Goal: Information Seeking & Learning: Learn about a topic

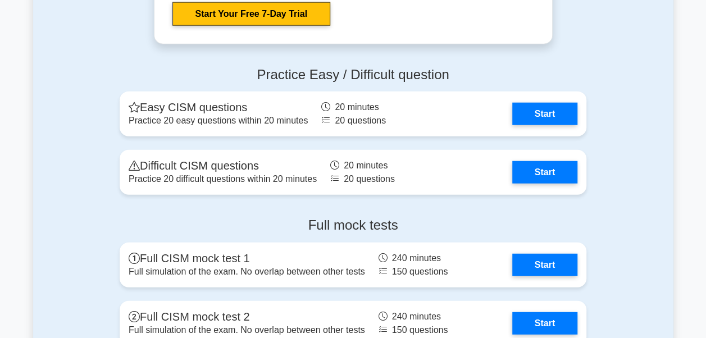
scroll to position [1303, 0]
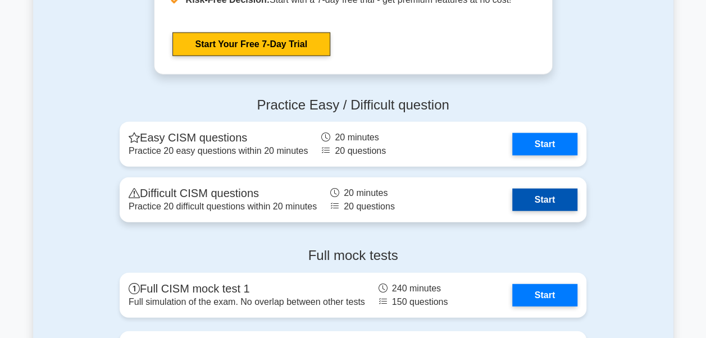
click at [553, 206] on link "Start" at bounding box center [544, 200] width 65 height 22
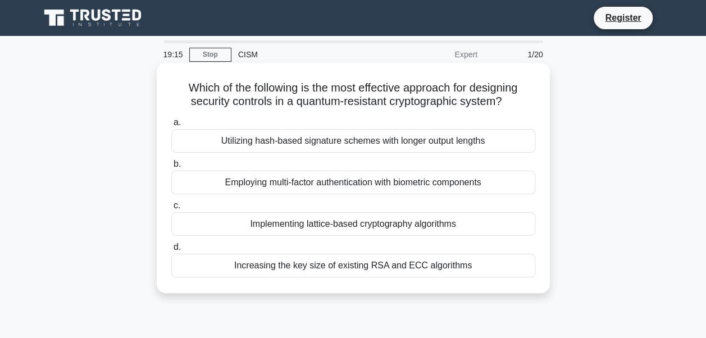
click at [404, 267] on div "Increasing the key size of existing RSA and ECC algorithms" at bounding box center [353, 266] width 364 height 24
click at [171, 251] on input "d. Increasing the key size of existing RSA and ECC algorithms" at bounding box center [171, 247] width 0 height 7
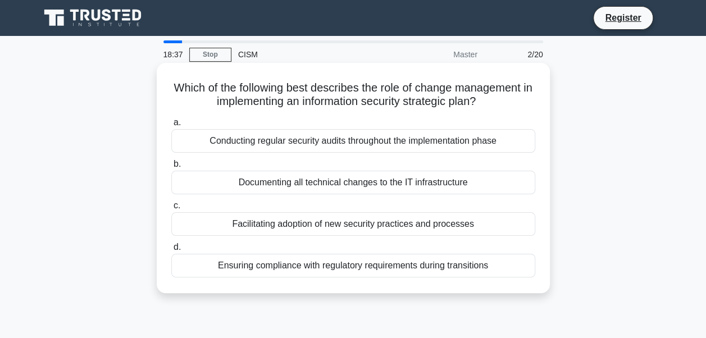
click at [268, 227] on div "Facilitating adoption of new security practices and processes" at bounding box center [353, 224] width 364 height 24
click at [171, 210] on input "c. Facilitating adoption of new security practices and processes" at bounding box center [171, 205] width 0 height 7
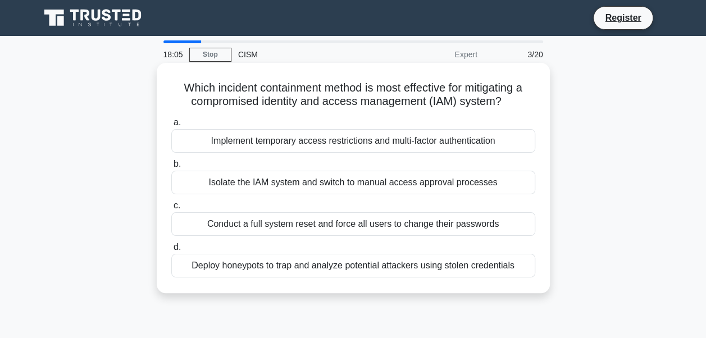
click at [345, 146] on div "Implement temporary access restrictions and multi-factor authentication" at bounding box center [353, 141] width 364 height 24
click at [171, 126] on input "a. Implement temporary access restrictions and multi-factor authentication" at bounding box center [171, 122] width 0 height 7
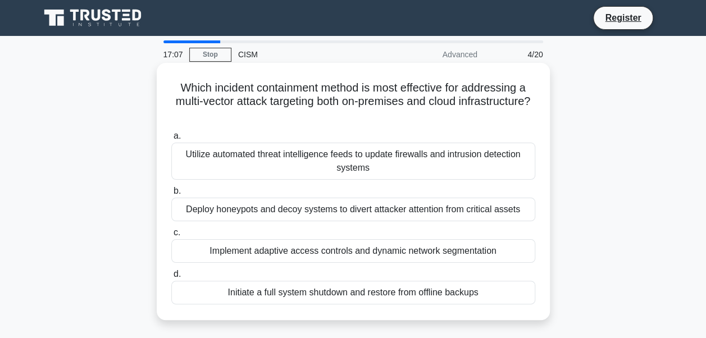
click at [368, 162] on div "Utilize automated threat intelligence feeds to update firewalls and intrusion d…" at bounding box center [353, 161] width 364 height 37
click at [171, 140] on input "a. Utilize automated threat intelligence feeds to update firewalls and intrusio…" at bounding box center [171, 136] width 0 height 7
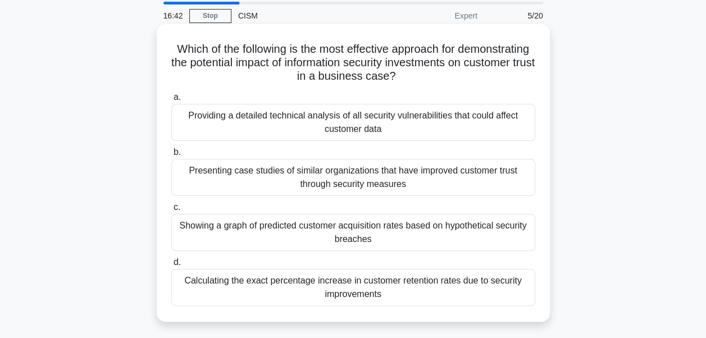
scroll to position [56, 0]
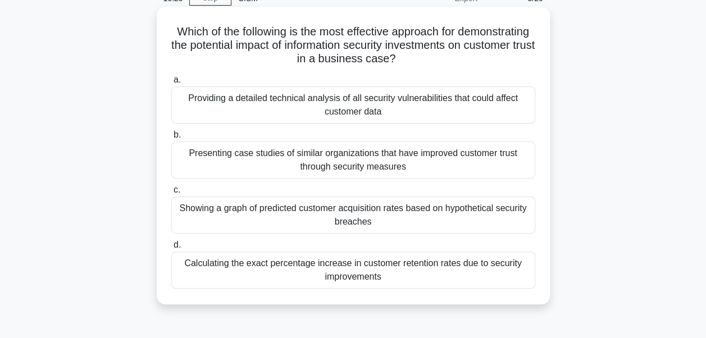
click at [261, 160] on div "Presenting case studies of similar organizations that have improved customer tr…" at bounding box center [353, 160] width 364 height 37
click at [171, 139] on input "b. Presenting case studies of similar organizations that have improved customer…" at bounding box center [171, 134] width 0 height 7
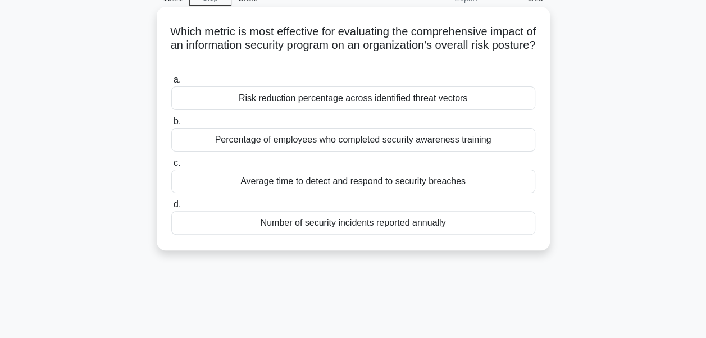
scroll to position [0, 0]
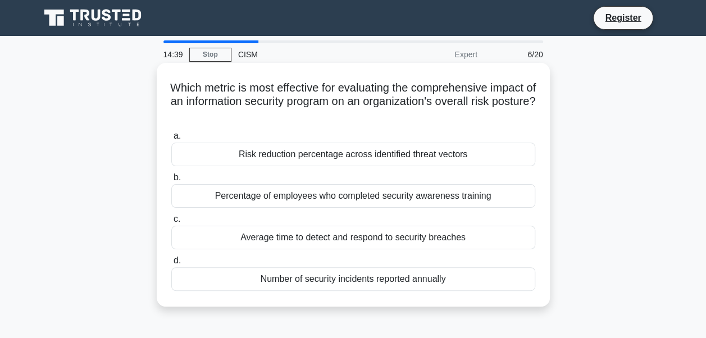
click at [302, 239] on div "Average time to detect and respond to security breaches" at bounding box center [353, 238] width 364 height 24
click at [171, 223] on input "c. Average time to detect and respond to security breaches" at bounding box center [171, 219] width 0 height 7
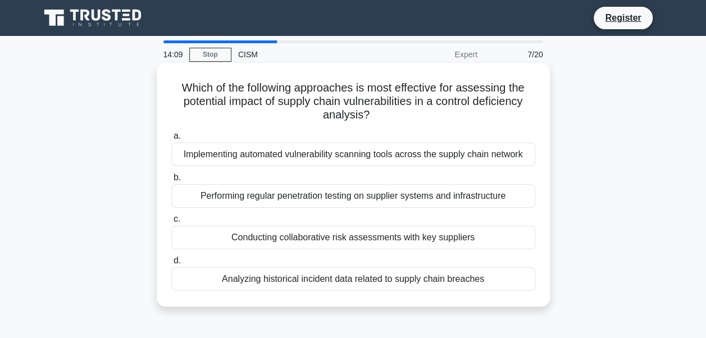
click at [362, 199] on div "Performing regular penetration testing on supplier systems and infrastructure" at bounding box center [353, 196] width 364 height 24
click at [171, 181] on input "b. Performing regular penetration testing on supplier systems and infrastructure" at bounding box center [171, 177] width 0 height 7
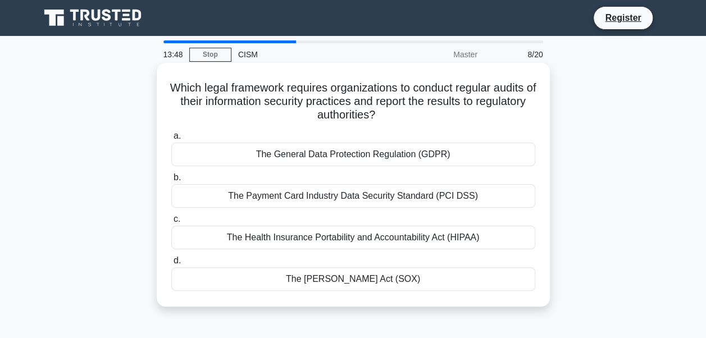
click at [350, 277] on div "The Sarbanes-Oxley Act (SOX)" at bounding box center [353, 279] width 364 height 24
click at [171, 265] on input "d. The Sarbanes-Oxley Act (SOX)" at bounding box center [171, 260] width 0 height 7
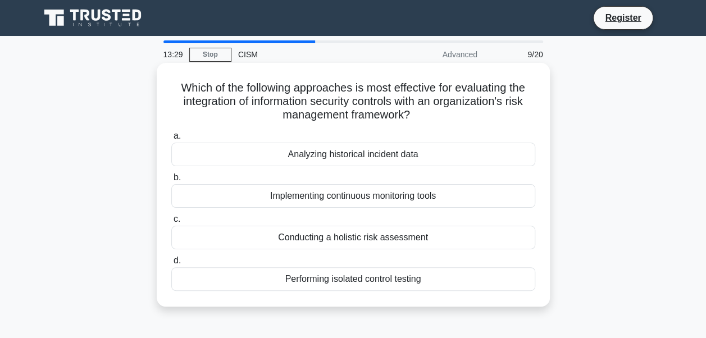
click at [356, 240] on div "Conducting a holistic risk assessment" at bounding box center [353, 238] width 364 height 24
click at [171, 223] on input "c. Conducting a holistic risk assessment" at bounding box center [171, 219] width 0 height 7
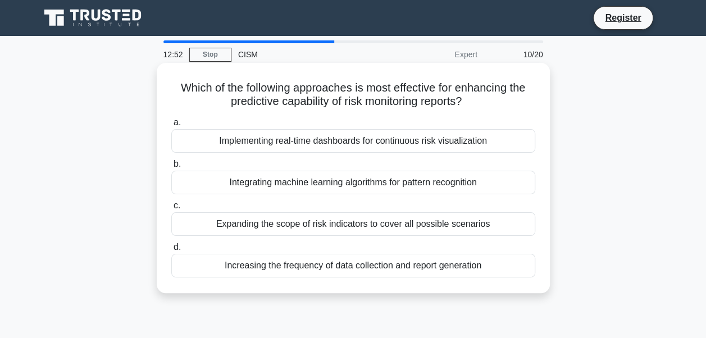
click at [285, 224] on div "Expanding the scope of risk indicators to cover all possible scenarios" at bounding box center [353, 224] width 364 height 24
click at [171, 210] on input "c. Expanding the scope of risk indicators to cover all possible scenarios" at bounding box center [171, 205] width 0 height 7
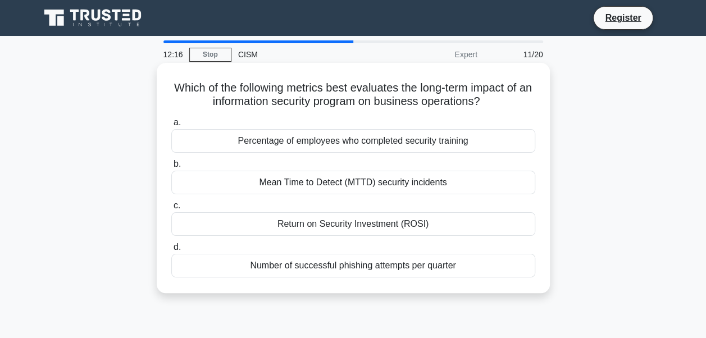
click at [311, 228] on div "Return on Security Investment (ROSI)" at bounding box center [353, 224] width 364 height 24
click at [171, 210] on input "c. Return on Security Investment (ROSI)" at bounding box center [171, 205] width 0 height 7
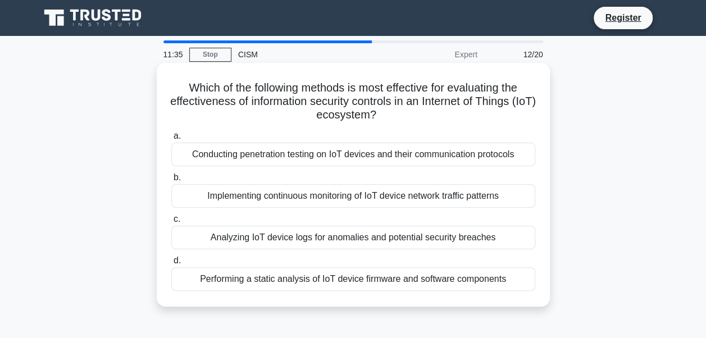
click at [306, 155] on div "Conducting penetration testing on IoT devices and their communication protocols" at bounding box center [353, 155] width 364 height 24
click at [171, 140] on input "a. Conducting penetration testing on IoT devices and their communication protoc…" at bounding box center [171, 136] width 0 height 7
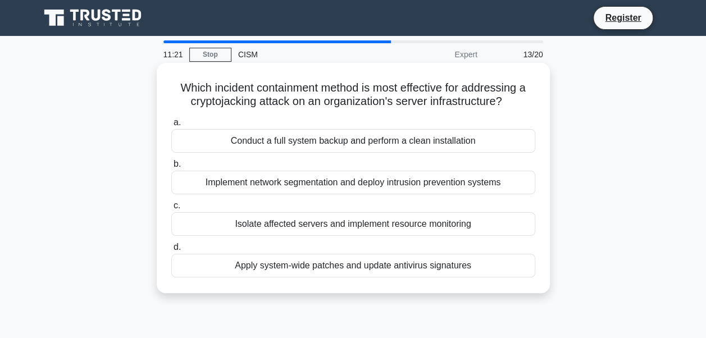
click at [297, 228] on div "Isolate affected servers and implement resource monitoring" at bounding box center [353, 224] width 364 height 24
click at [171, 210] on input "c. Isolate affected servers and implement resource monitoring" at bounding box center [171, 205] width 0 height 7
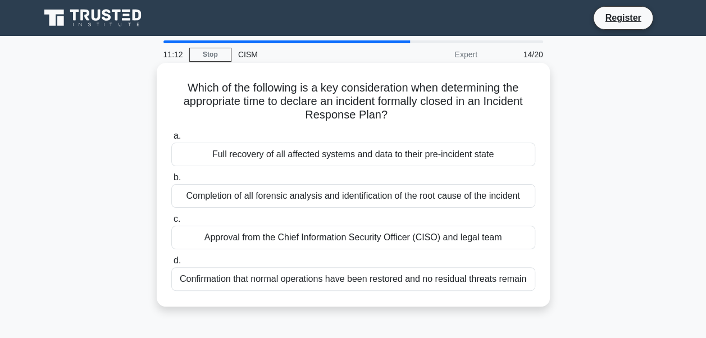
click at [307, 158] on div "Full recovery of all affected systems and data to their pre-incident state" at bounding box center [353, 155] width 364 height 24
click at [171, 140] on input "a. Full recovery of all affected systems and data to their pre-incident state" at bounding box center [171, 136] width 0 height 7
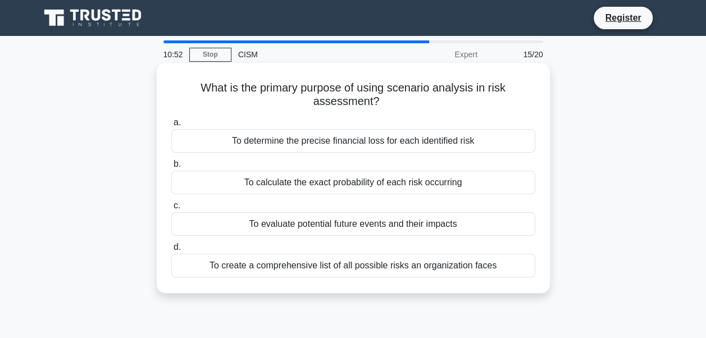
click at [336, 272] on div "To create a comprehensive list of all possible risks an organization faces" at bounding box center [353, 266] width 364 height 24
click at [171, 251] on input "d. To create a comprehensive list of all possible risks an organization faces" at bounding box center [171, 247] width 0 height 7
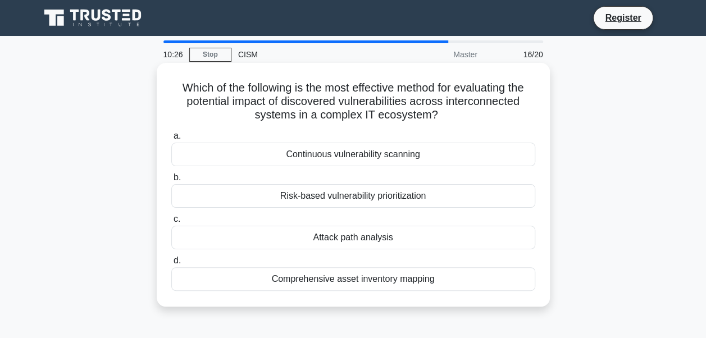
click at [395, 200] on div "Risk-based vulnerability prioritization" at bounding box center [353, 196] width 364 height 24
click at [171, 181] on input "b. Risk-based vulnerability prioritization" at bounding box center [171, 177] width 0 height 7
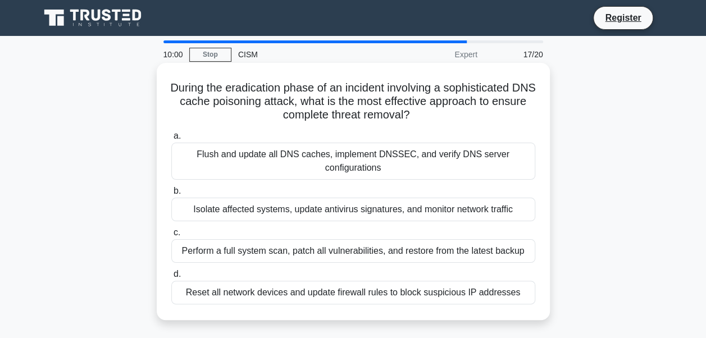
click at [313, 162] on div "Flush and update all DNS caches, implement DNSSEC, and verify DNS server config…" at bounding box center [353, 161] width 364 height 37
click at [171, 140] on input "a. Flush and update all DNS caches, implement DNSSEC, and verify DNS server con…" at bounding box center [171, 136] width 0 height 7
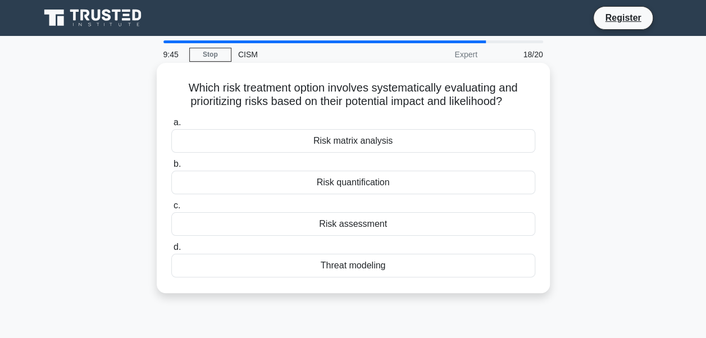
click at [353, 230] on div "Risk assessment" at bounding box center [353, 224] width 364 height 24
click at [171, 210] on input "c. Risk assessment" at bounding box center [171, 205] width 0 height 7
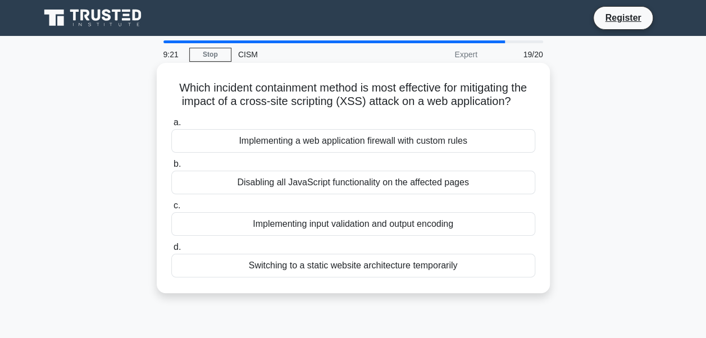
click at [312, 236] on div "Implementing input validation and output encoding" at bounding box center [353, 224] width 364 height 24
click at [171, 210] on input "c. Implementing input validation and output encoding" at bounding box center [171, 205] width 0 height 7
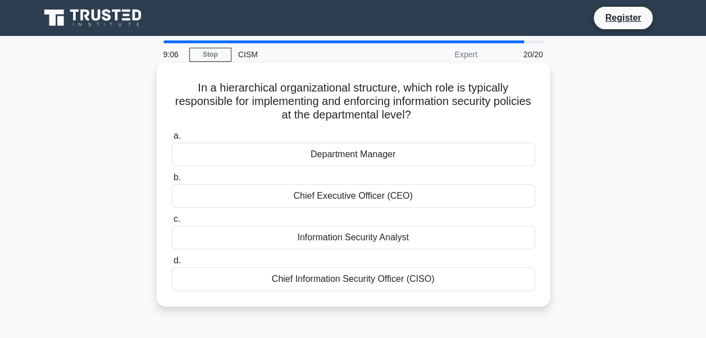
click at [363, 157] on div "Department Manager" at bounding box center [353, 155] width 364 height 24
click at [171, 140] on input "a. Department Manager" at bounding box center [171, 136] width 0 height 7
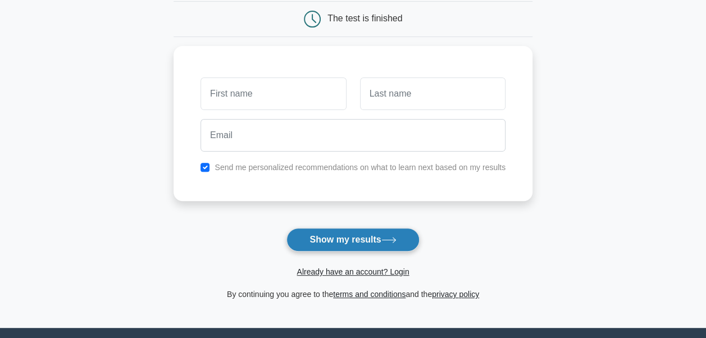
click at [356, 238] on button "Show my results" at bounding box center [352, 240] width 133 height 24
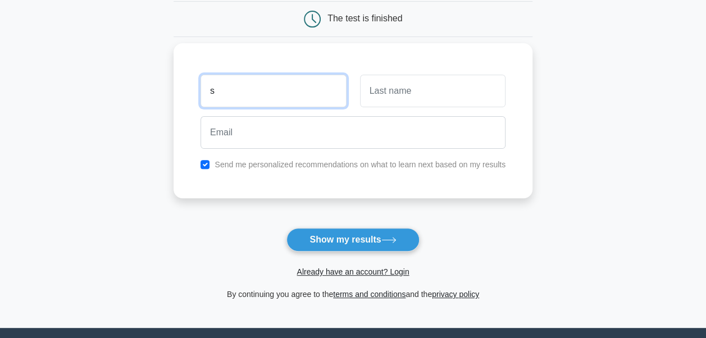
type input "s"
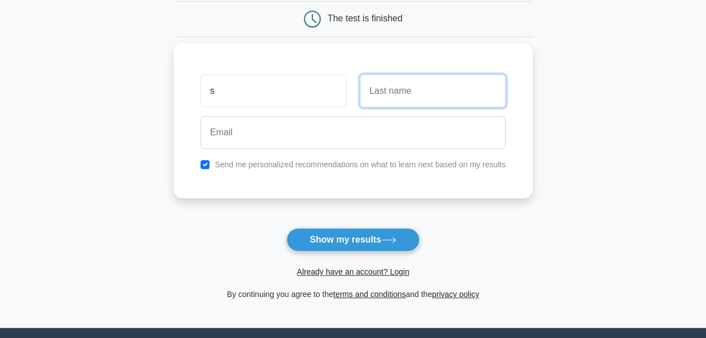
click at [373, 93] on input "text" at bounding box center [432, 91] width 145 height 33
type input "k"
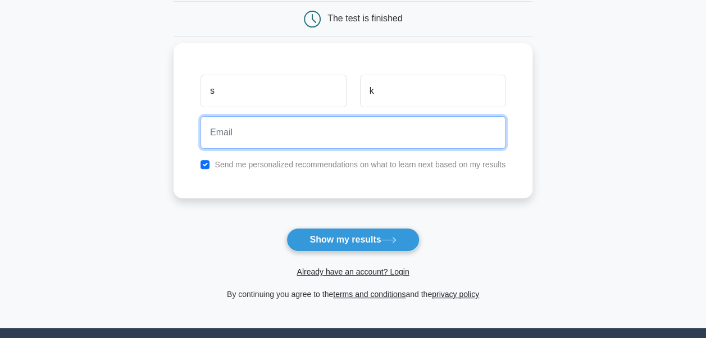
click at [340, 133] on input "email" at bounding box center [353, 132] width 305 height 33
type input "ersajugk@gmail.com"
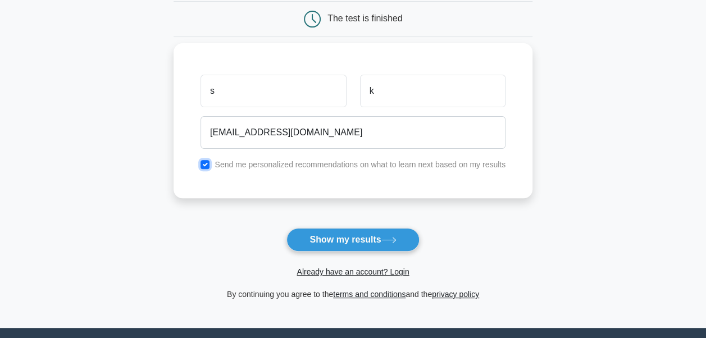
click at [206, 165] on input "checkbox" at bounding box center [205, 164] width 9 height 9
checkbox input "false"
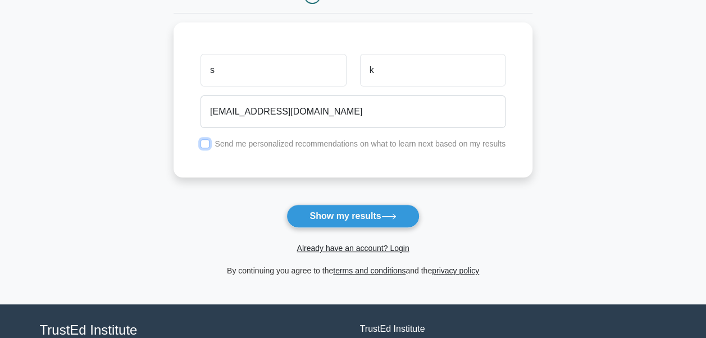
scroll to position [112, 0]
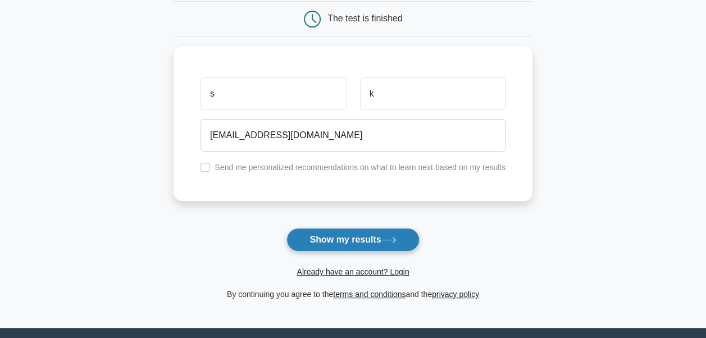
click at [363, 234] on button "Show my results" at bounding box center [352, 240] width 133 height 24
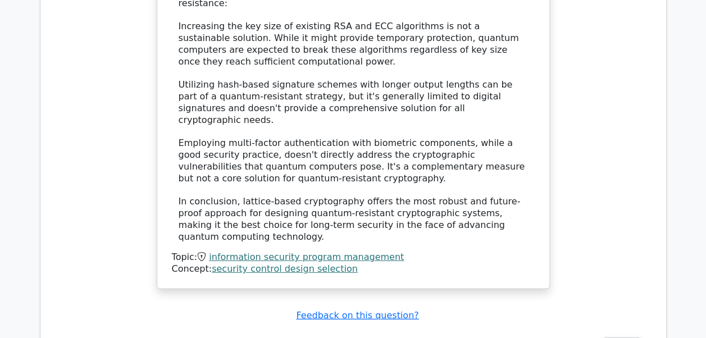
scroll to position [1573, 0]
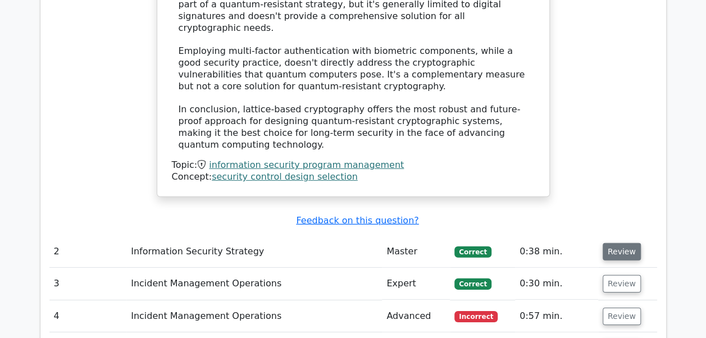
click at [619, 243] on button "Review" at bounding box center [622, 251] width 38 height 17
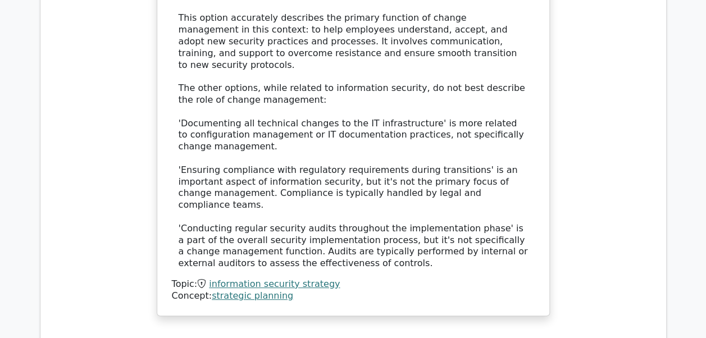
scroll to position [2247, 0]
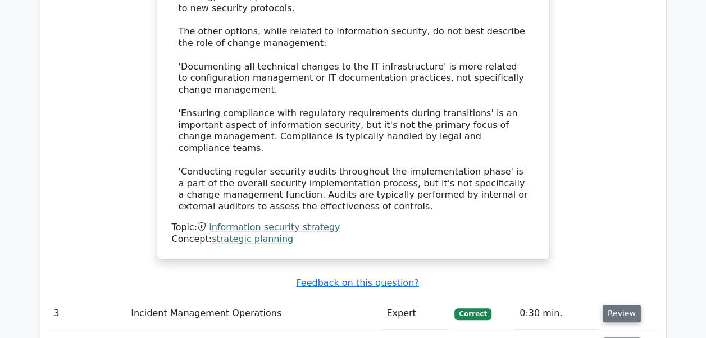
click at [613, 305] on button "Review" at bounding box center [622, 313] width 38 height 17
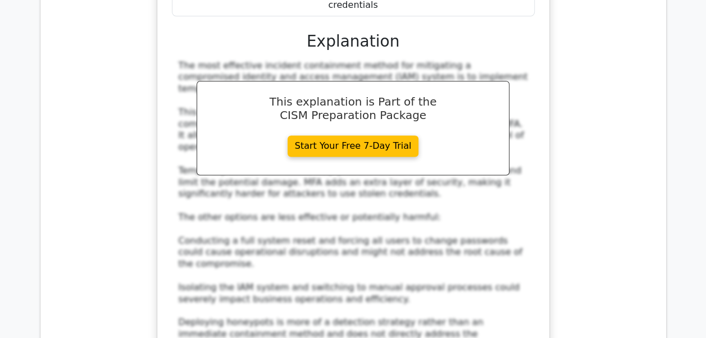
scroll to position [2865, 0]
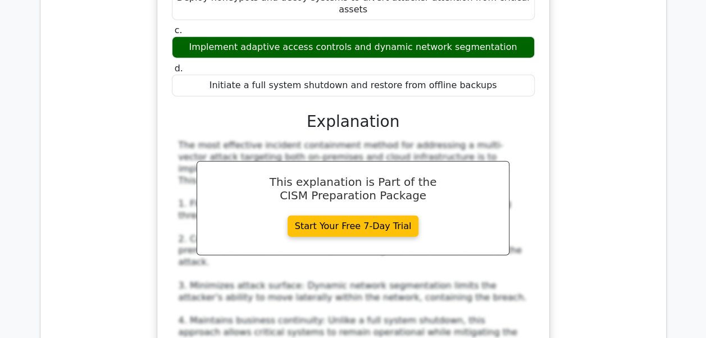
scroll to position [3539, 0]
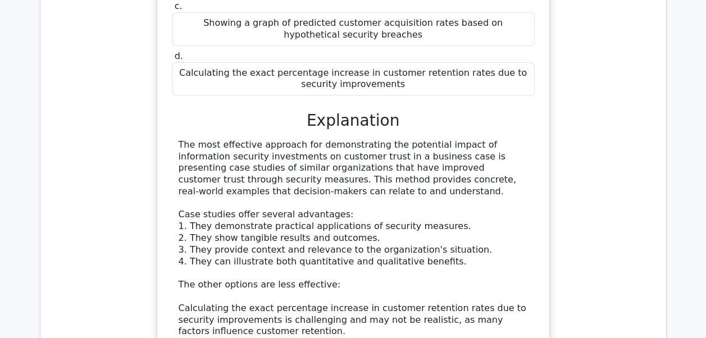
scroll to position [4325, 0]
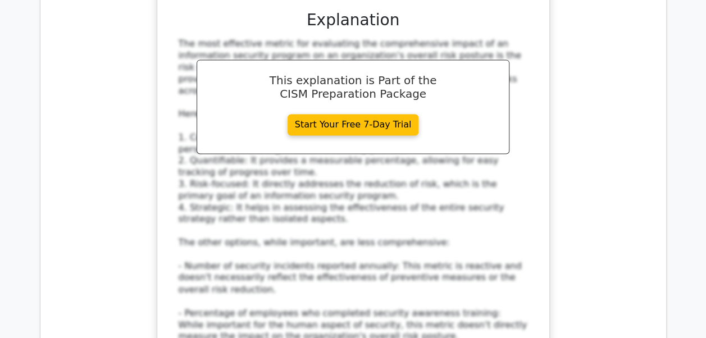
scroll to position [5055, 0]
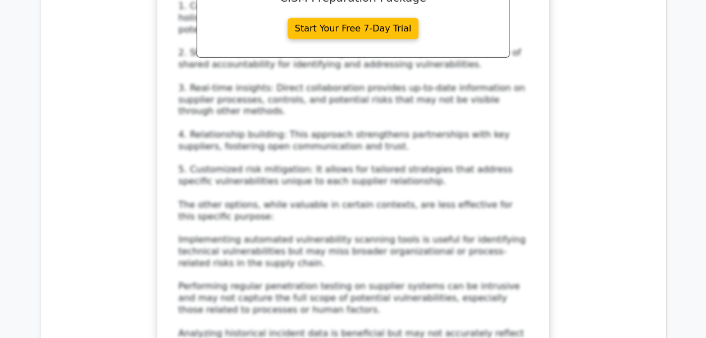
scroll to position [5898, 0]
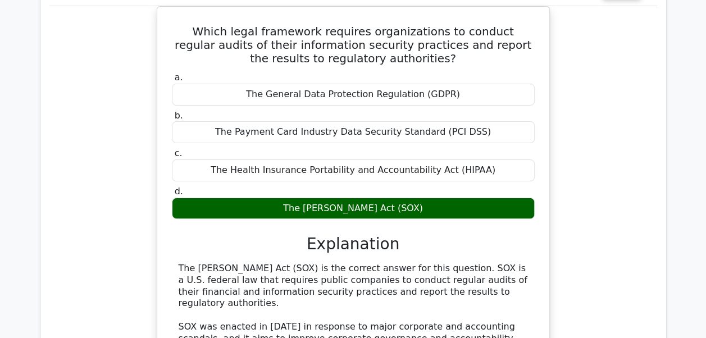
scroll to position [6572, 0]
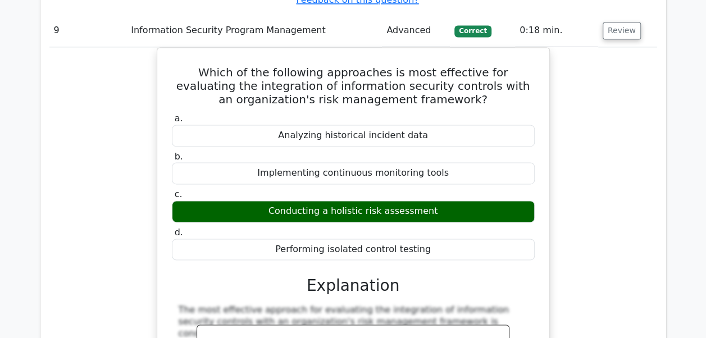
scroll to position [7358, 0]
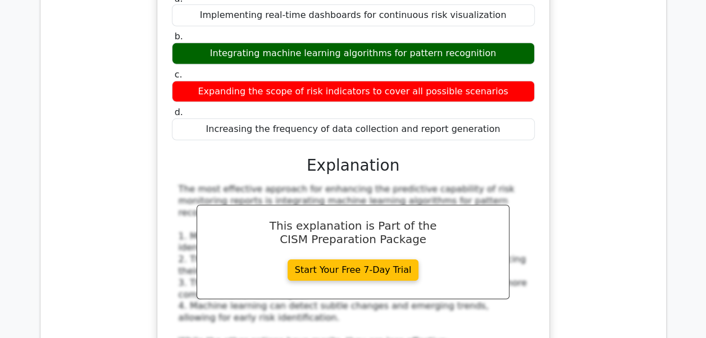
scroll to position [8088, 0]
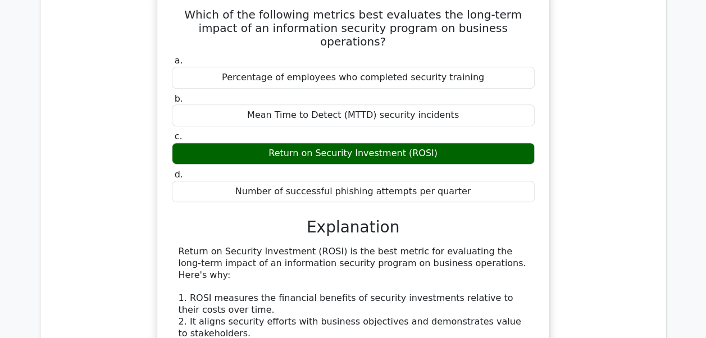
scroll to position [8594, 0]
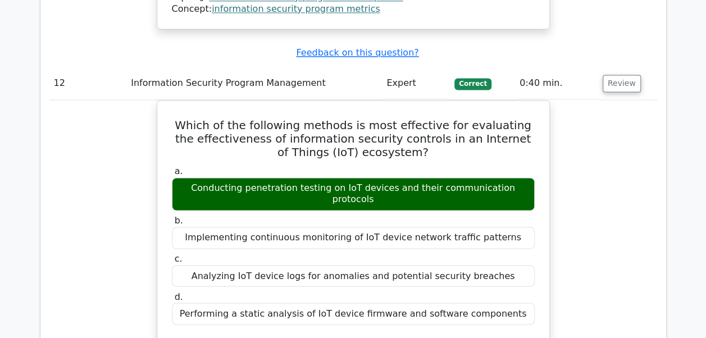
scroll to position [9324, 0]
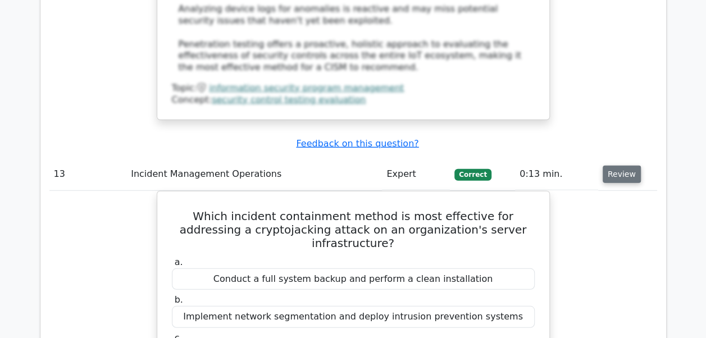
scroll to position [10054, 0]
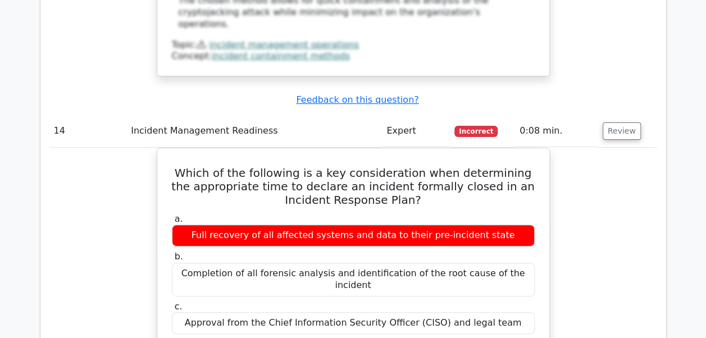
scroll to position [10784, 0]
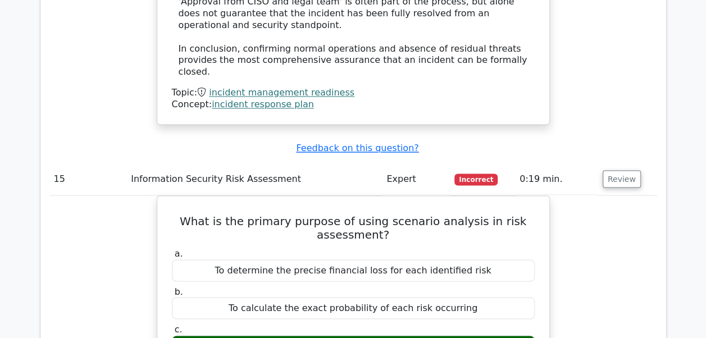
scroll to position [11458, 0]
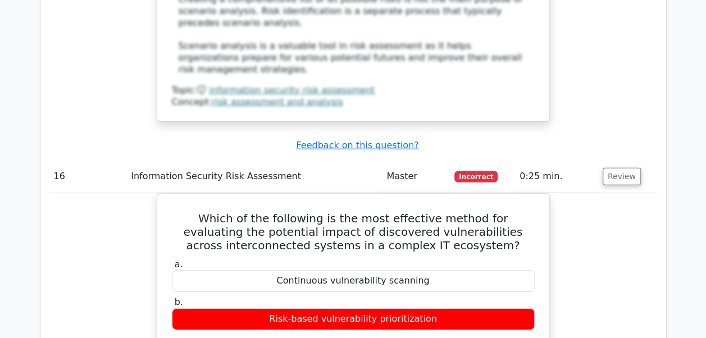
scroll to position [12076, 0]
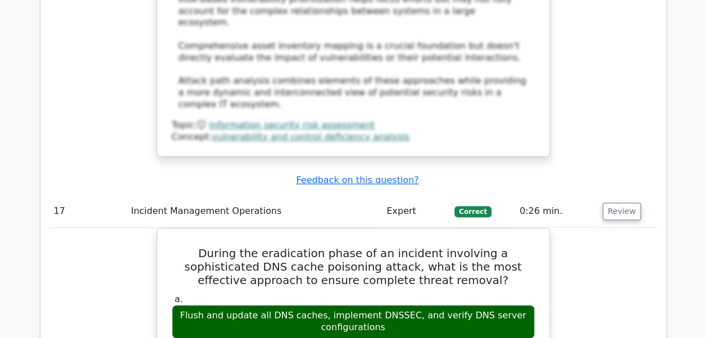
scroll to position [12863, 0]
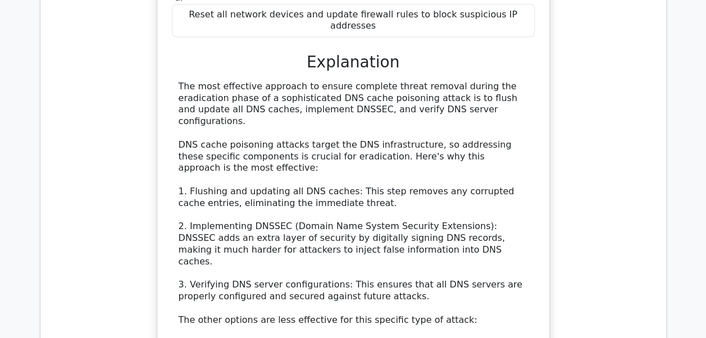
scroll to position [13424, 0]
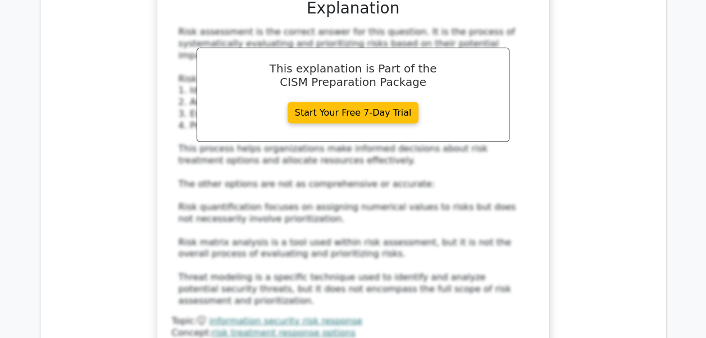
scroll to position [14211, 0]
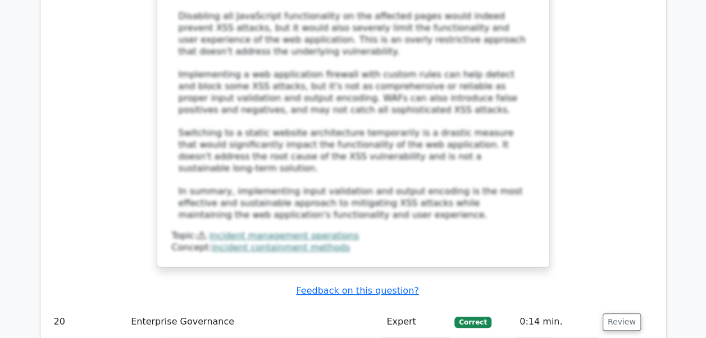
scroll to position [15227, 0]
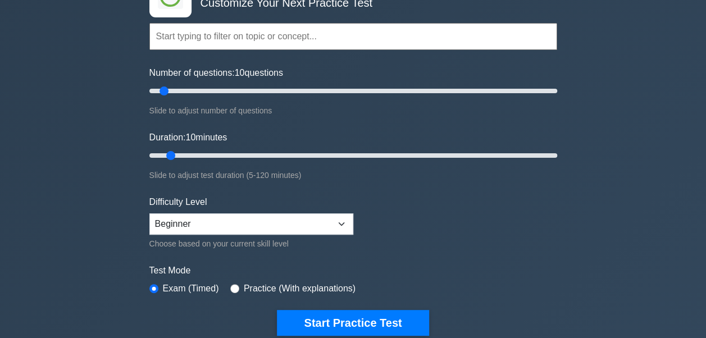
scroll to position [112, 0]
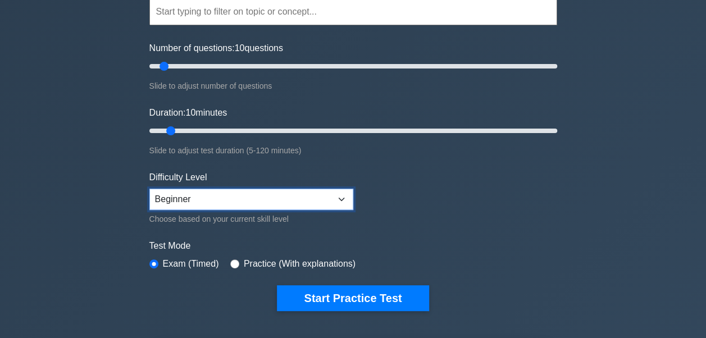
click at [345, 199] on select "Beginner Intermediate Expert" at bounding box center [251, 199] width 204 height 21
select select "expert"
click at [149, 189] on select "Beginner Intermediate Expert" at bounding box center [251, 199] width 204 height 21
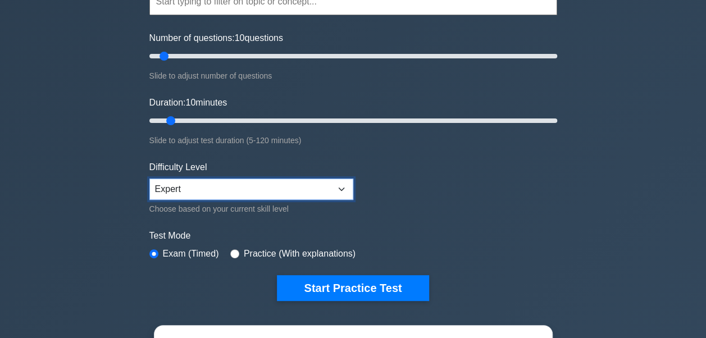
scroll to position [0, 0]
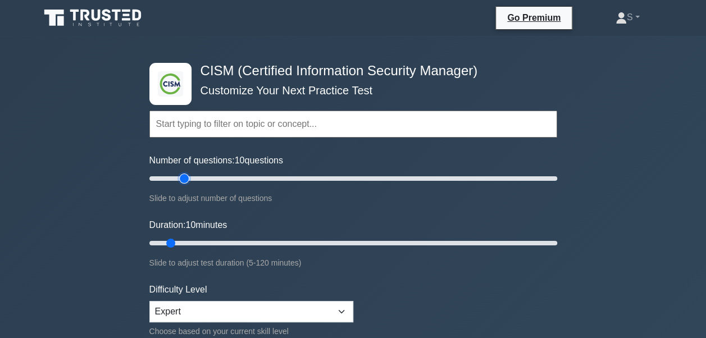
type input "20"
click at [184, 177] on input "Number of questions: 10 questions" at bounding box center [353, 178] width 408 height 13
type input "15"
click at [183, 243] on input "Duration: 15 minutes" at bounding box center [353, 242] width 408 height 13
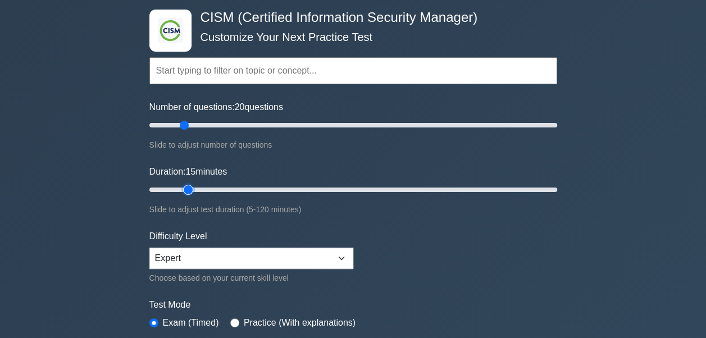
scroll to position [112, 0]
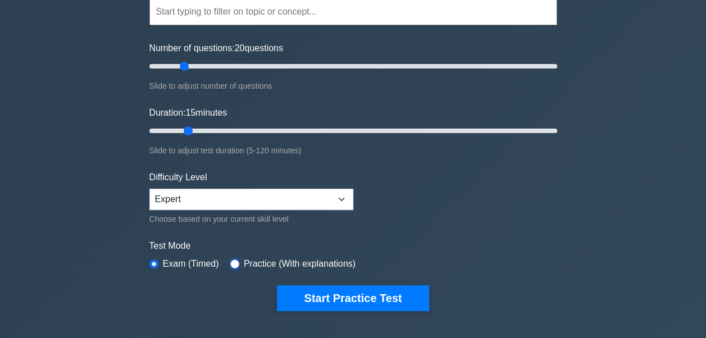
click at [234, 261] on input "radio" at bounding box center [234, 263] width 9 height 9
radio input "true"
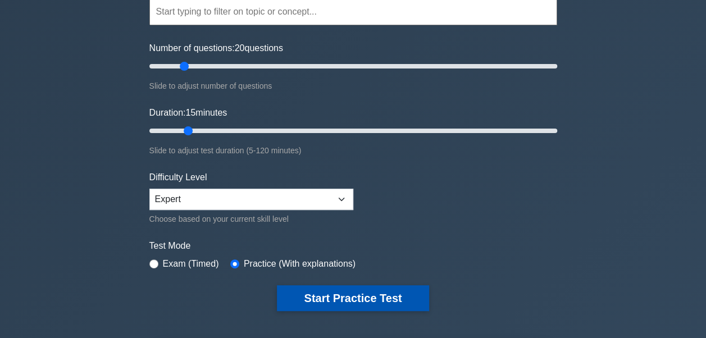
click at [372, 299] on button "Start Practice Test" at bounding box center [353, 298] width 152 height 26
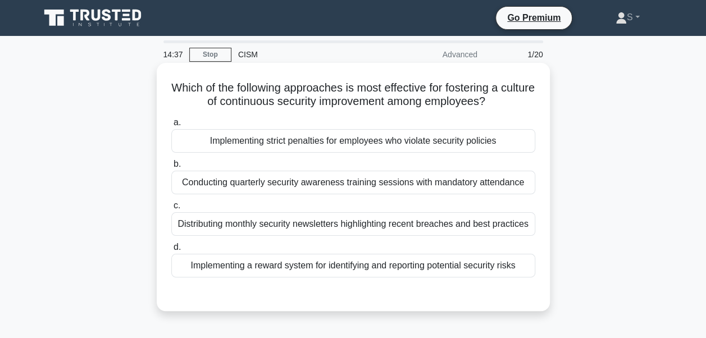
click at [381, 268] on div "Implementing a reward system for identifying and reporting potential security r…" at bounding box center [353, 266] width 364 height 24
click at [171, 251] on input "d. Implementing a reward system for identifying and reporting potential securit…" at bounding box center [171, 247] width 0 height 7
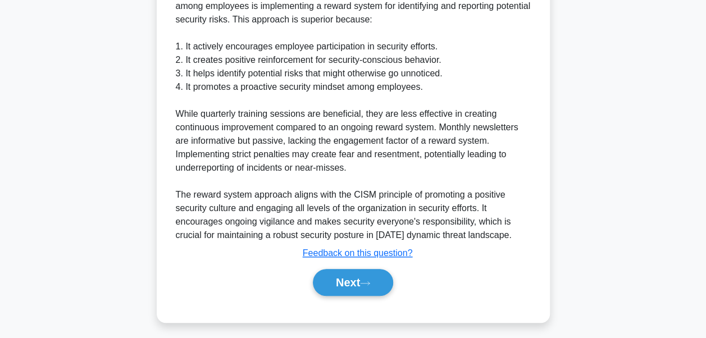
scroll to position [339, 0]
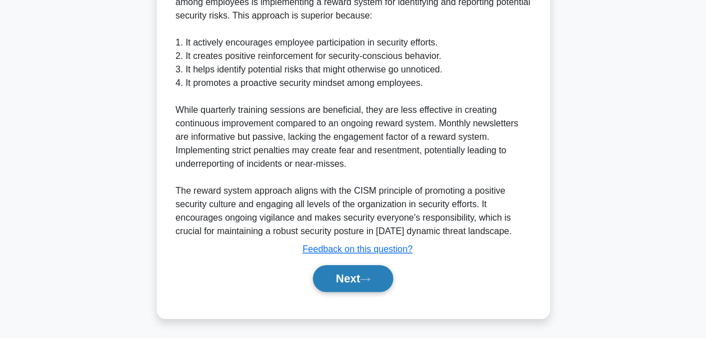
click at [345, 279] on button "Next" at bounding box center [353, 278] width 80 height 27
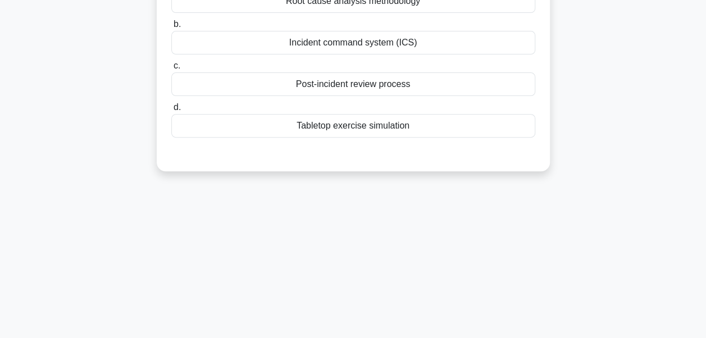
scroll to position [0, 0]
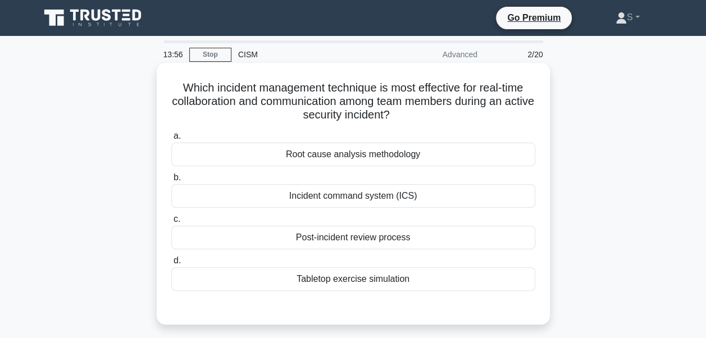
click at [385, 198] on div "Incident command system (ICS)" at bounding box center [353, 196] width 364 height 24
click at [171, 181] on input "b. Incident command system (ICS)" at bounding box center [171, 177] width 0 height 7
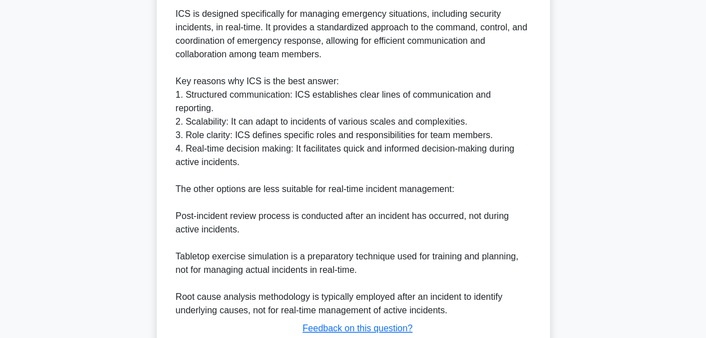
scroll to position [393, 0]
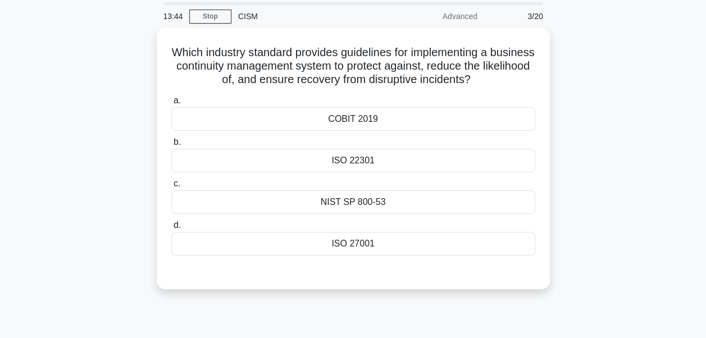
scroll to position [56, 0]
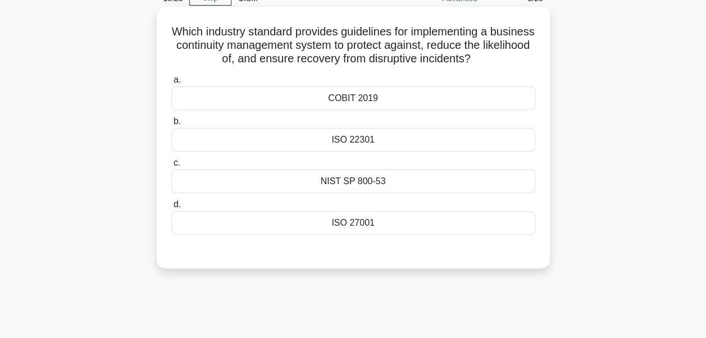
click at [356, 229] on div "ISO 27001" at bounding box center [353, 223] width 364 height 24
click at [171, 208] on input "d. ISO 27001" at bounding box center [171, 204] width 0 height 7
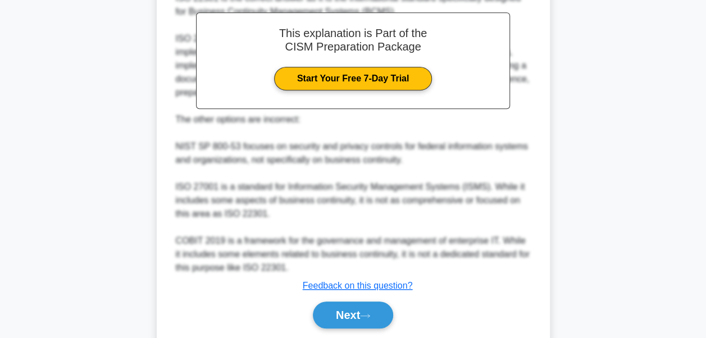
scroll to position [393, 0]
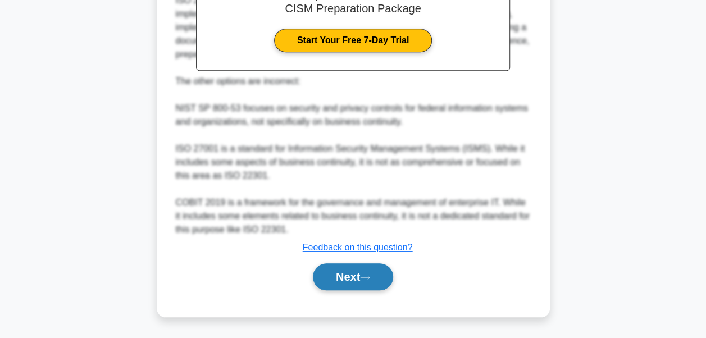
click at [366, 279] on icon at bounding box center [365, 278] width 10 height 6
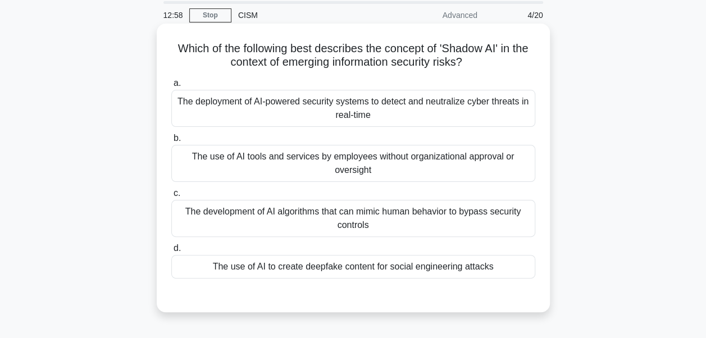
scroll to position [56, 0]
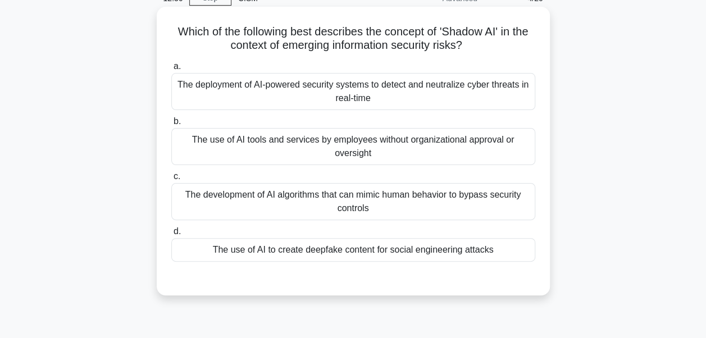
click at [400, 97] on div "The deployment of AI-powered security systems to detect and neutralize cyber th…" at bounding box center [353, 91] width 364 height 37
click at [171, 70] on input "a. The deployment of AI-powered security systems to detect and neutralize cyber…" at bounding box center [171, 66] width 0 height 7
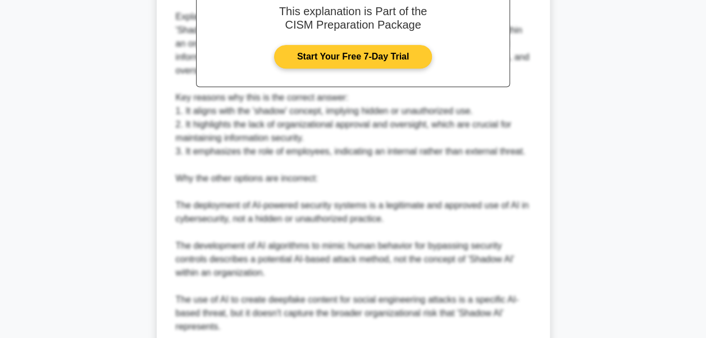
scroll to position [543, 0]
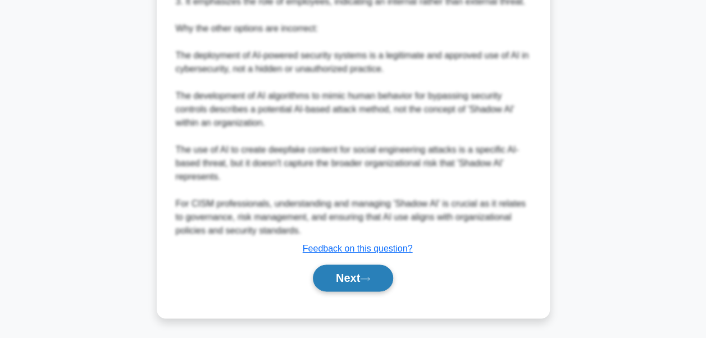
click at [350, 272] on button "Next" at bounding box center [353, 278] width 80 height 27
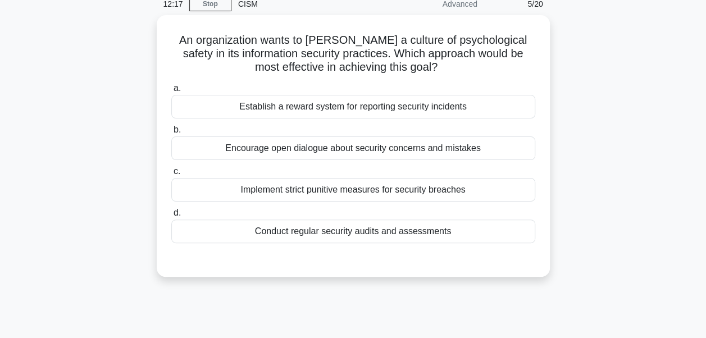
scroll to position [0, 0]
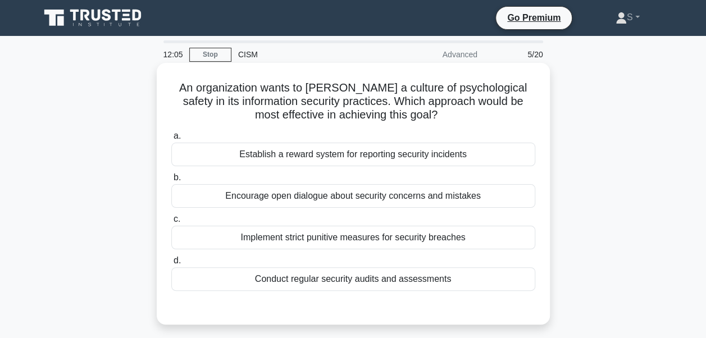
click at [462, 198] on div "Encourage open dialogue about security concerns and mistakes" at bounding box center [353, 196] width 364 height 24
click at [171, 181] on input "b. Encourage open dialogue about security concerns and mistakes" at bounding box center [171, 177] width 0 height 7
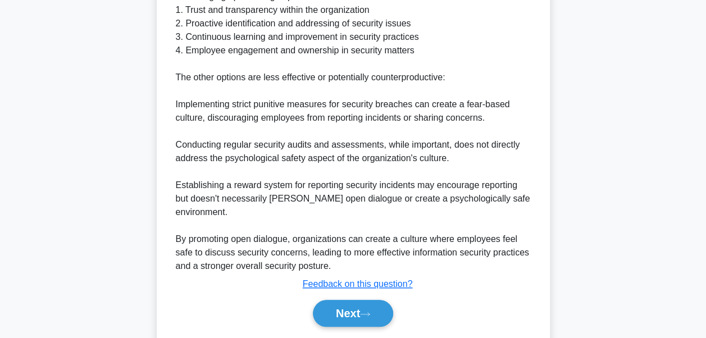
scroll to position [461, 0]
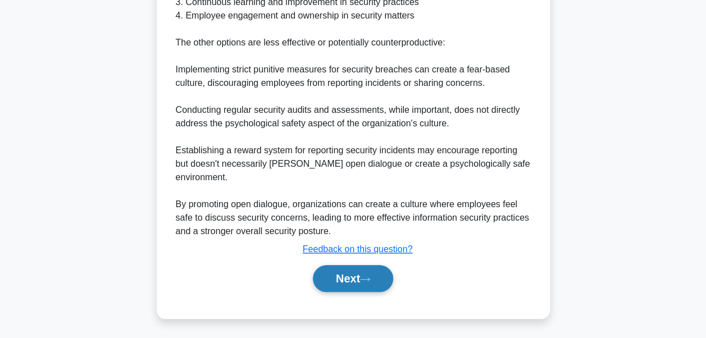
click at [381, 275] on button "Next" at bounding box center [353, 278] width 80 height 27
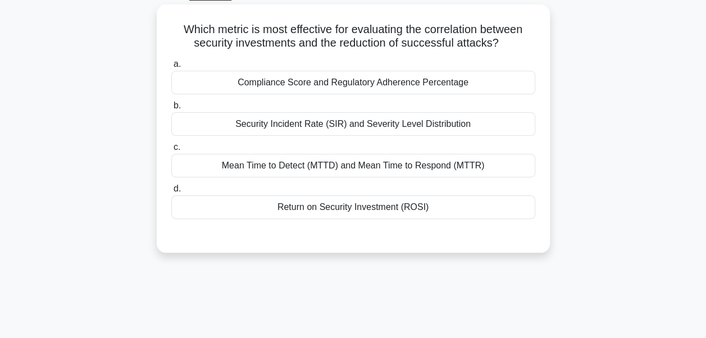
scroll to position [44, 0]
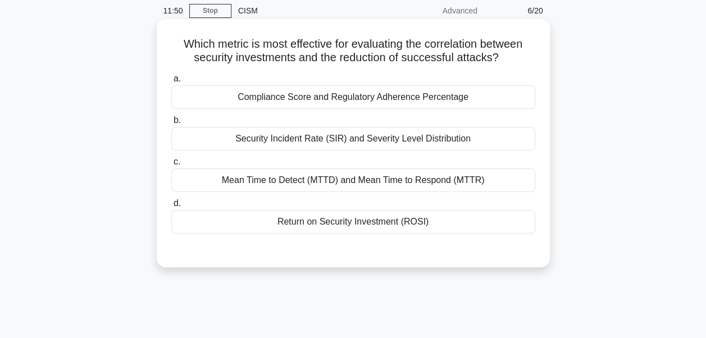
click at [430, 221] on div "Return on Security Investment (ROSI)" at bounding box center [353, 222] width 364 height 24
click at [171, 207] on input "d. Return on Security Investment (ROSI)" at bounding box center [171, 203] width 0 height 7
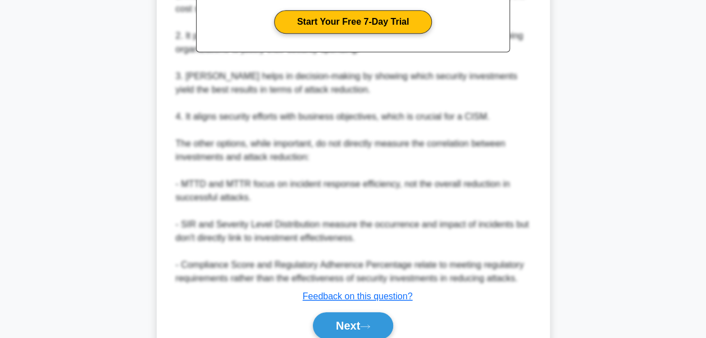
scroll to position [434, 0]
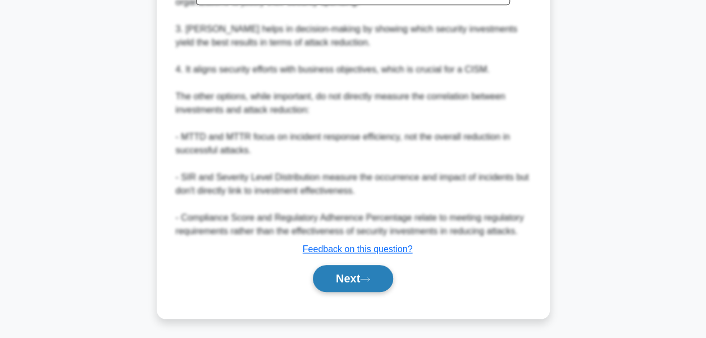
click at [336, 277] on button "Next" at bounding box center [353, 278] width 80 height 27
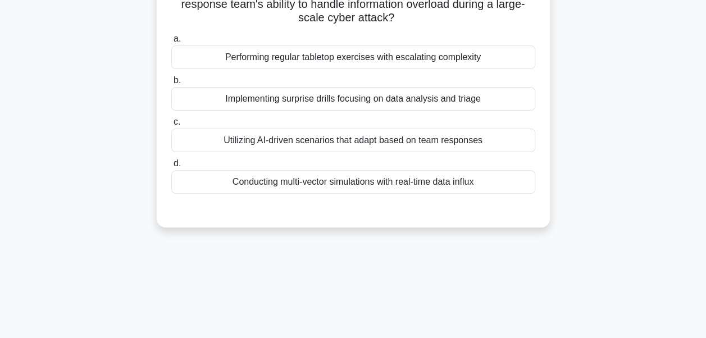
scroll to position [44, 0]
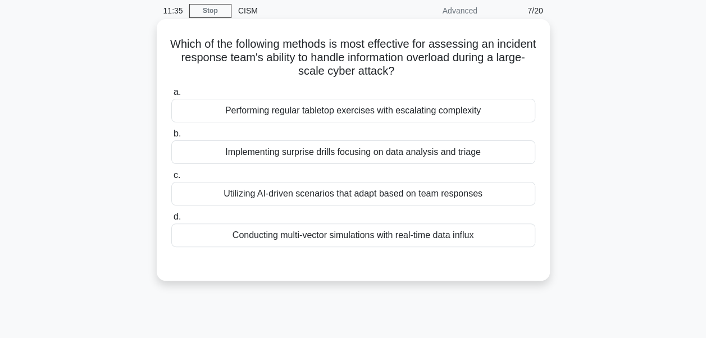
click at [408, 238] on div "Conducting multi-vector simulations with real-time data influx" at bounding box center [353, 236] width 364 height 24
click at [171, 221] on input "d. Conducting multi-vector simulations with real-time data influx" at bounding box center [171, 216] width 0 height 7
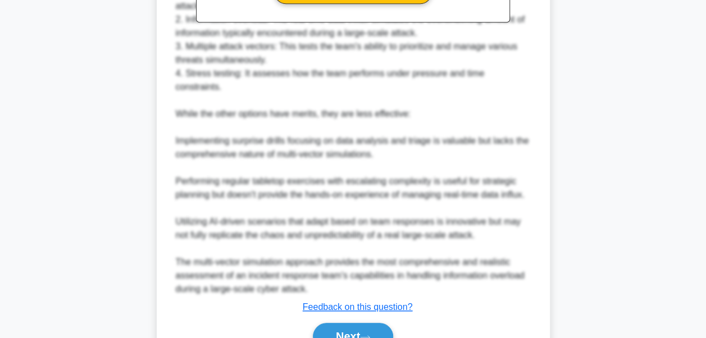
scroll to position [474, 0]
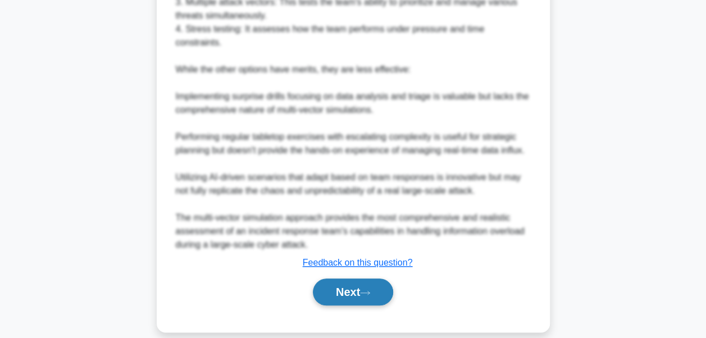
click at [350, 280] on button "Next" at bounding box center [353, 292] width 80 height 27
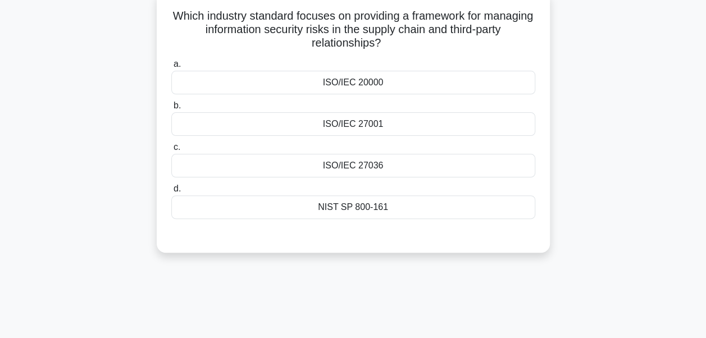
scroll to position [44, 0]
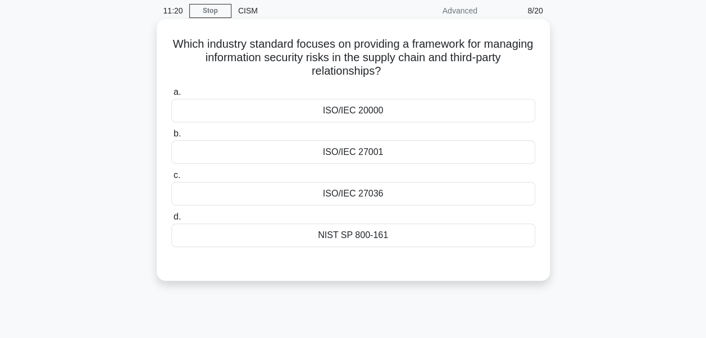
click at [367, 148] on div "ISO/IEC 27001" at bounding box center [353, 152] width 364 height 24
click at [171, 138] on input "b. ISO/IEC 27001" at bounding box center [171, 133] width 0 height 7
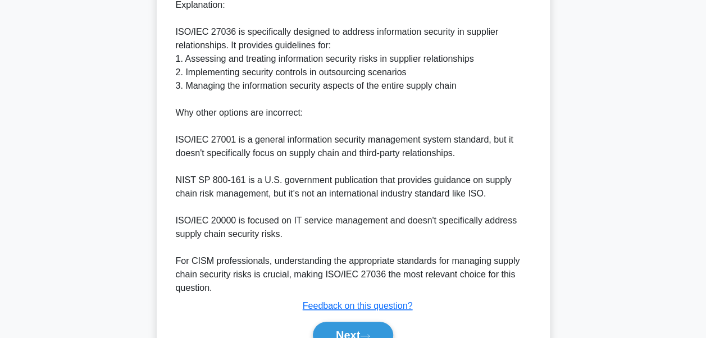
scroll to position [435, 0]
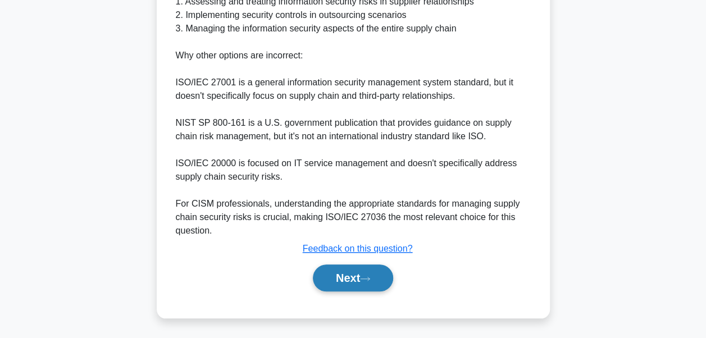
click at [348, 271] on button "Next" at bounding box center [353, 278] width 80 height 27
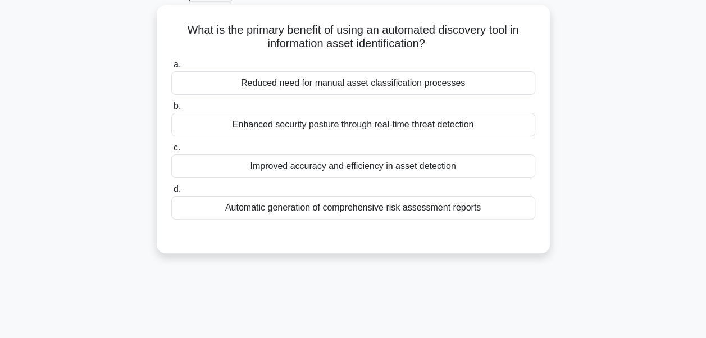
scroll to position [0, 0]
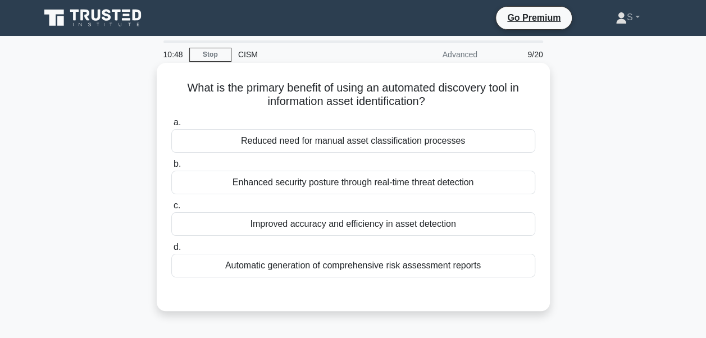
drag, startPoint x: 374, startPoint y: 142, endPoint x: 385, endPoint y: 151, distance: 14.4
click at [374, 142] on div "Reduced need for manual asset classification processes" at bounding box center [353, 141] width 364 height 24
click at [171, 126] on input "a. Reduced need for manual asset classification processes" at bounding box center [171, 122] width 0 height 7
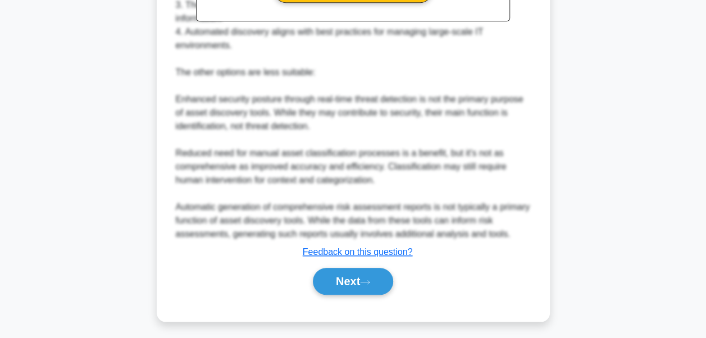
scroll to position [422, 0]
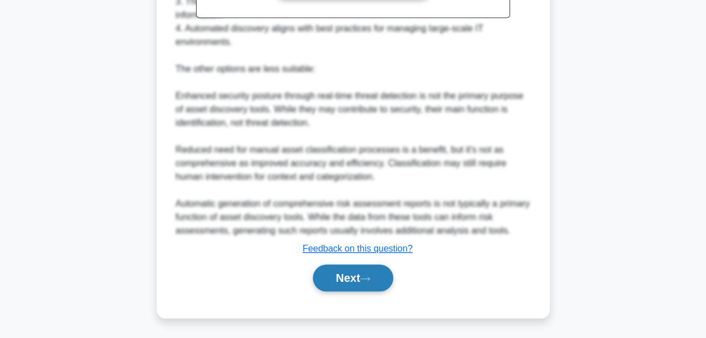
click at [347, 279] on button "Next" at bounding box center [353, 278] width 80 height 27
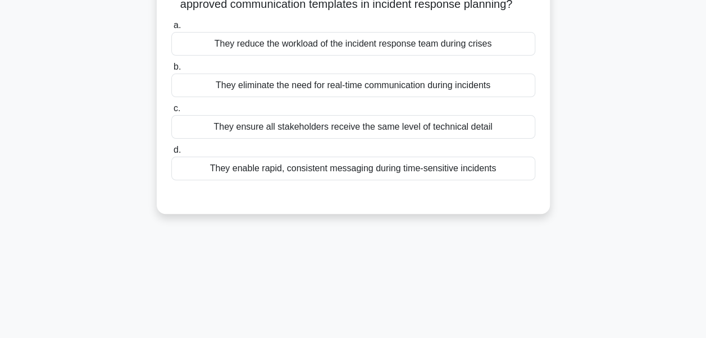
scroll to position [0, 0]
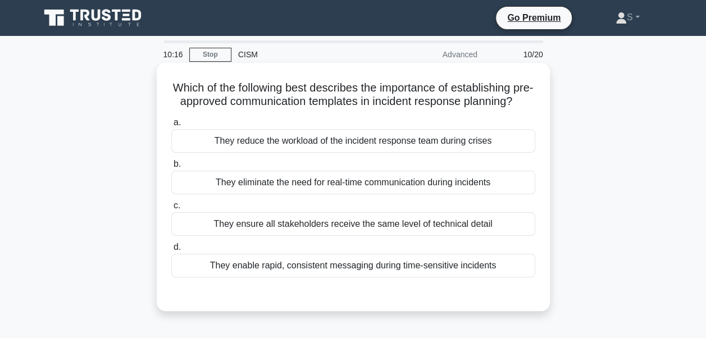
click at [330, 277] on div "They enable rapid, consistent messaging during time-sensitive incidents" at bounding box center [353, 266] width 364 height 24
click at [171, 251] on input "d. They enable rapid, consistent messaging during time-sensitive incidents" at bounding box center [171, 247] width 0 height 7
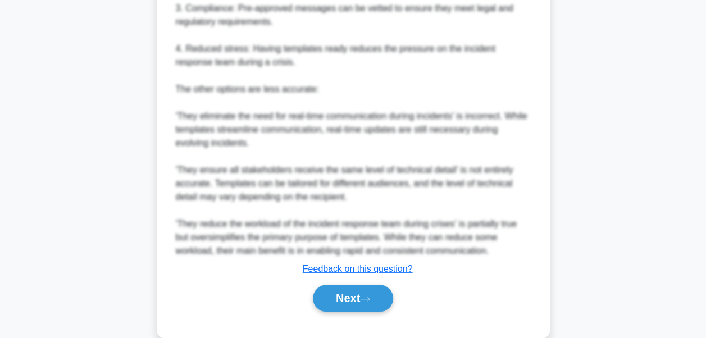
scroll to position [515, 0]
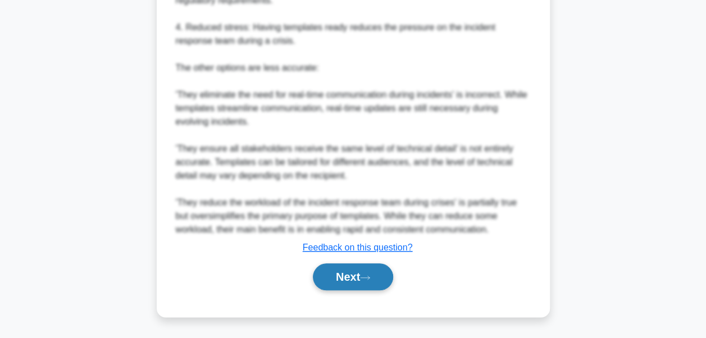
click at [354, 277] on button "Next" at bounding box center [353, 276] width 80 height 27
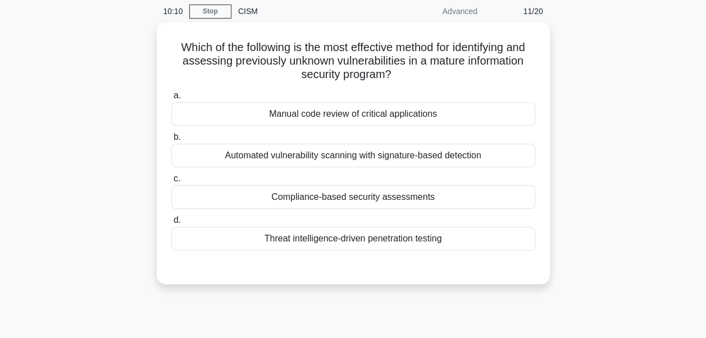
scroll to position [0, 0]
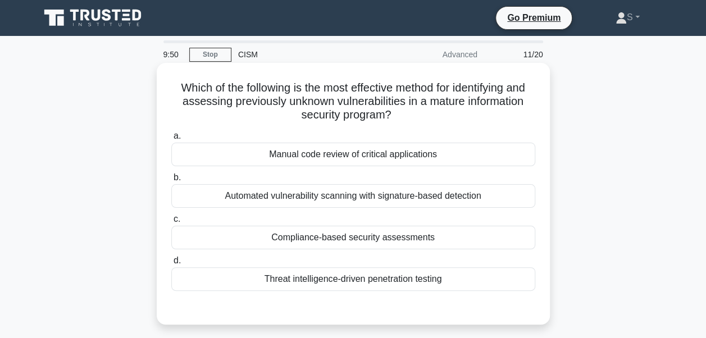
click at [330, 284] on div "Threat intelligence-driven penetration testing" at bounding box center [353, 279] width 364 height 24
click at [171, 265] on input "d. Threat intelligence-driven penetration testing" at bounding box center [171, 260] width 0 height 7
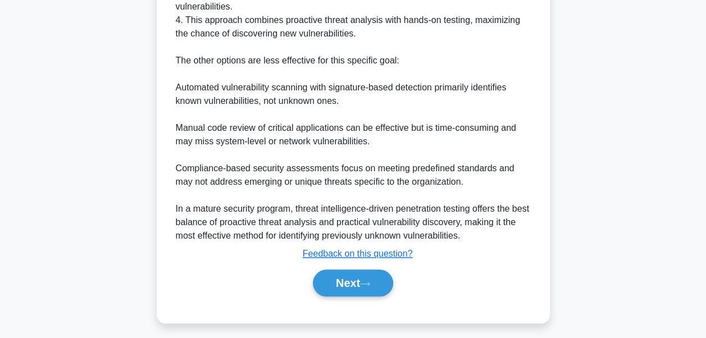
scroll to position [461, 0]
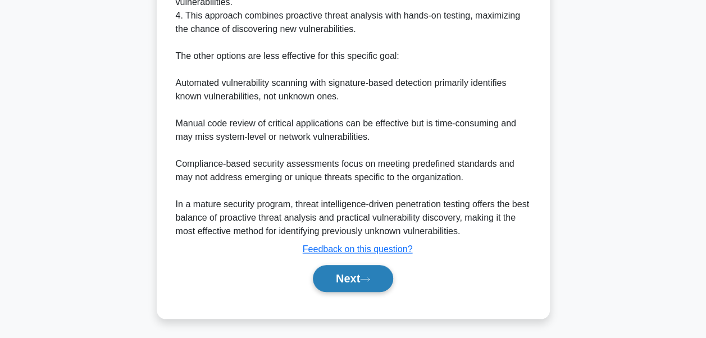
click at [366, 278] on icon at bounding box center [365, 278] width 9 height 3
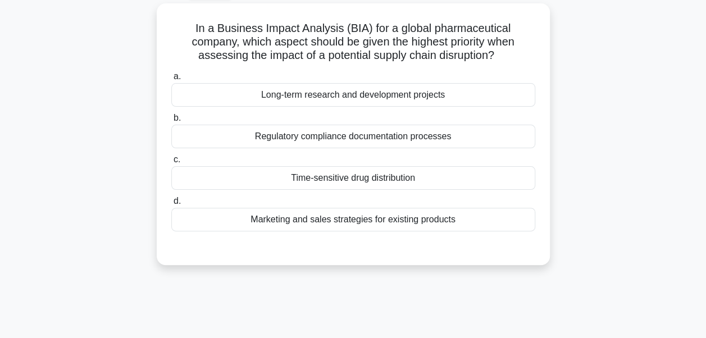
scroll to position [0, 0]
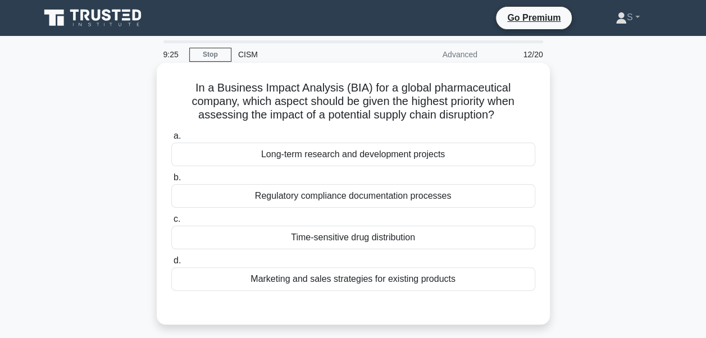
click at [375, 240] on div "Time-sensitive drug distribution" at bounding box center [353, 238] width 364 height 24
click at [171, 223] on input "c. Time-sensitive drug distribution" at bounding box center [171, 219] width 0 height 7
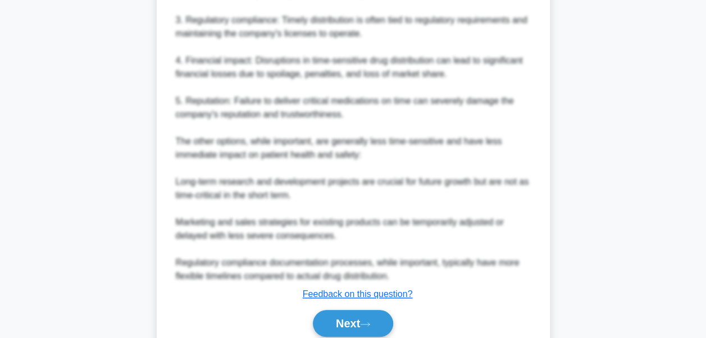
scroll to position [501, 0]
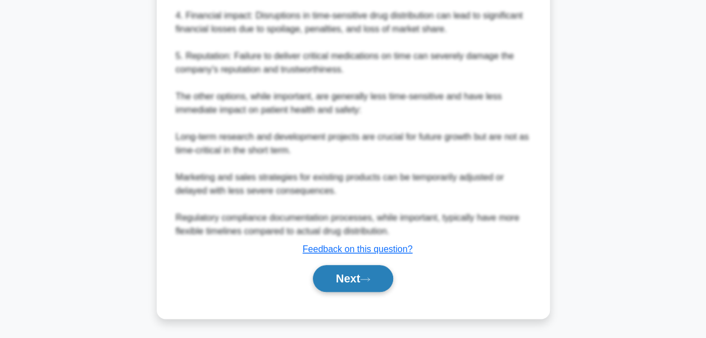
click at [355, 280] on button "Next" at bounding box center [353, 278] width 80 height 27
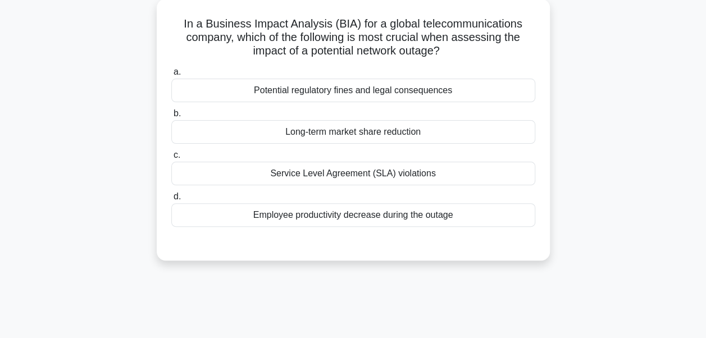
scroll to position [44, 0]
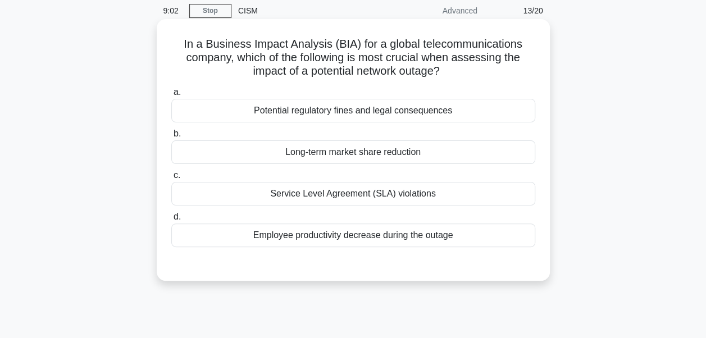
click at [420, 194] on div "Service Level Agreement (SLA) violations" at bounding box center [353, 194] width 364 height 24
click at [171, 179] on input "c. Service Level Agreement (SLA) violations" at bounding box center [171, 175] width 0 height 7
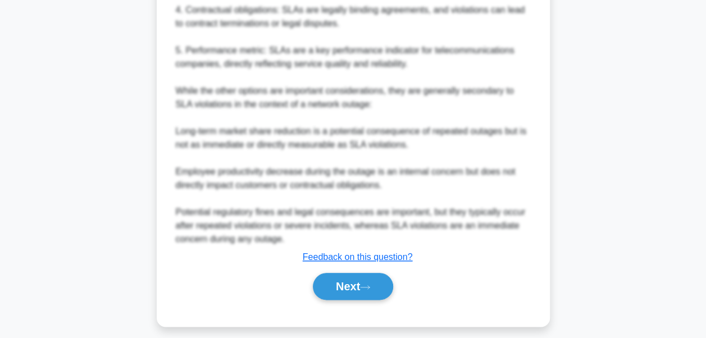
scroll to position [515, 0]
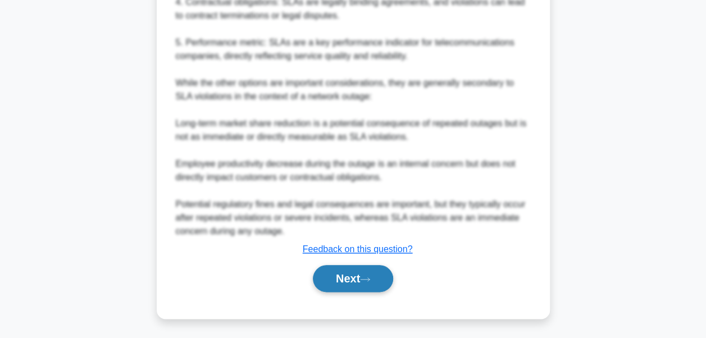
click at [358, 275] on button "Next" at bounding box center [353, 278] width 80 height 27
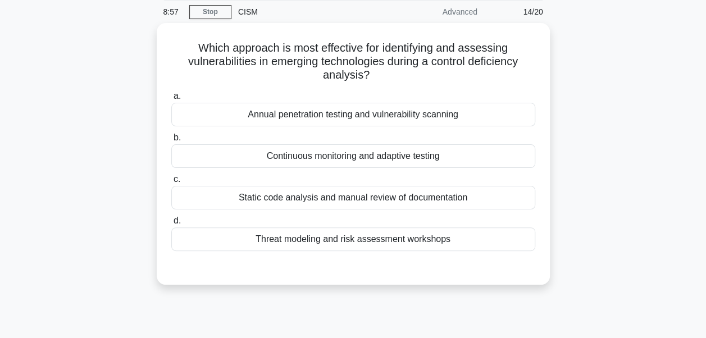
scroll to position [0, 0]
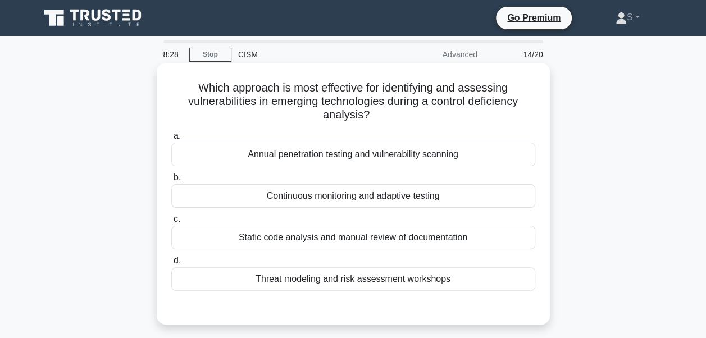
click at [350, 154] on div "Annual penetration testing and vulnerability scanning" at bounding box center [353, 155] width 364 height 24
click at [171, 140] on input "a. Annual penetration testing and vulnerability scanning" at bounding box center [171, 136] width 0 height 7
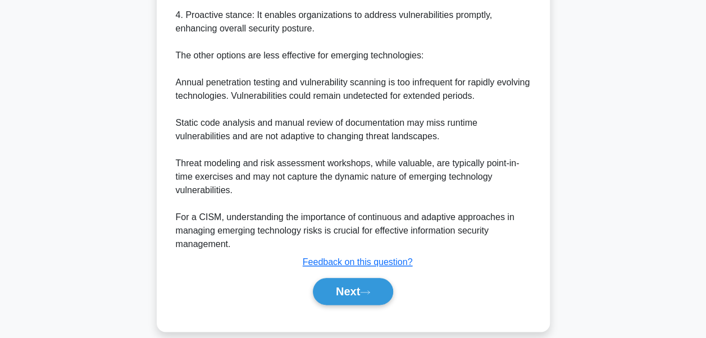
scroll to position [516, 0]
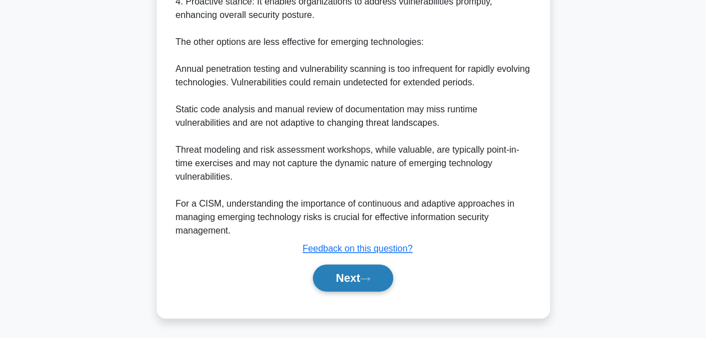
click at [370, 277] on icon at bounding box center [365, 279] width 10 height 6
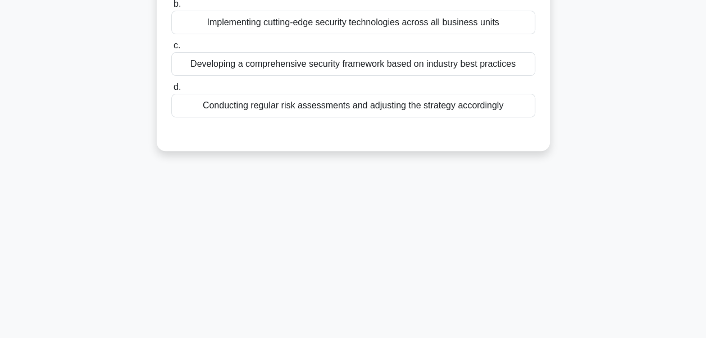
scroll to position [44, 0]
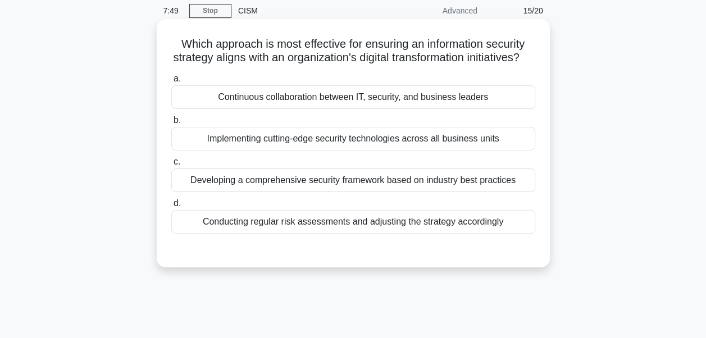
click at [368, 109] on div "Continuous collaboration between IT, security, and business leaders" at bounding box center [353, 97] width 364 height 24
click at [171, 83] on input "a. Continuous collaboration between IT, security, and business leaders" at bounding box center [171, 78] width 0 height 7
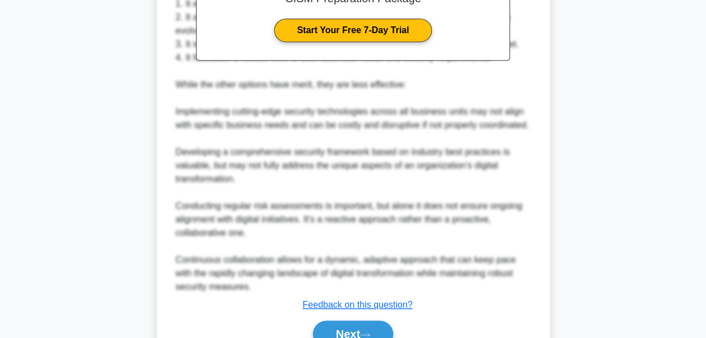
scroll to position [447, 0]
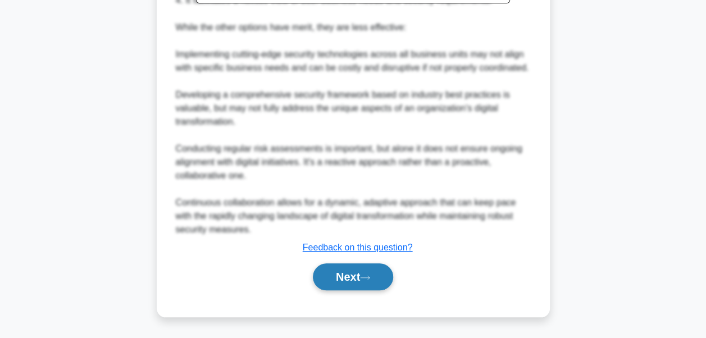
click at [356, 277] on button "Next" at bounding box center [353, 276] width 80 height 27
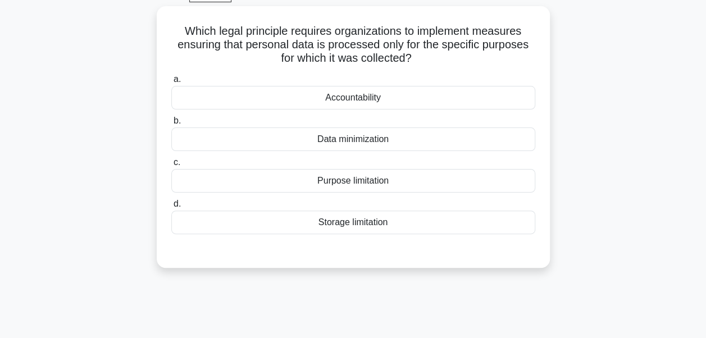
scroll to position [44, 0]
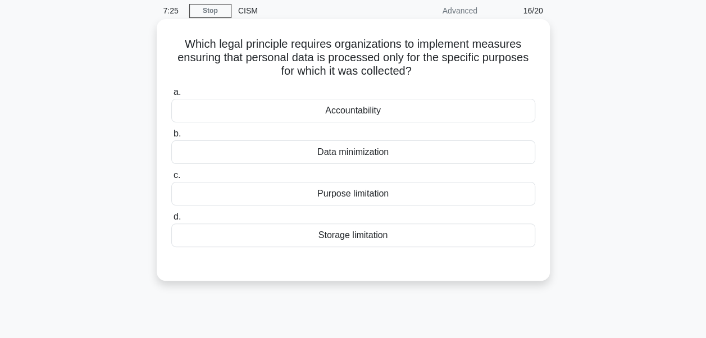
click at [367, 195] on div "Purpose limitation" at bounding box center [353, 194] width 364 height 24
click at [171, 179] on input "c. Purpose limitation" at bounding box center [171, 175] width 0 height 7
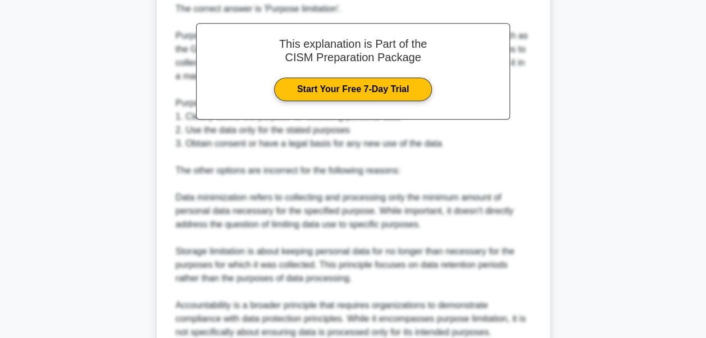
scroll to position [434, 0]
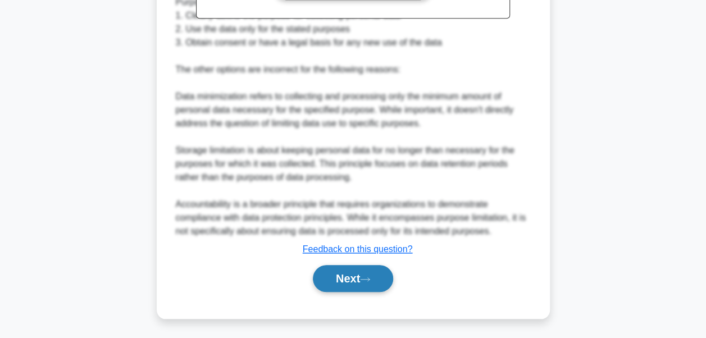
click at [365, 283] on button "Next" at bounding box center [353, 278] width 80 height 27
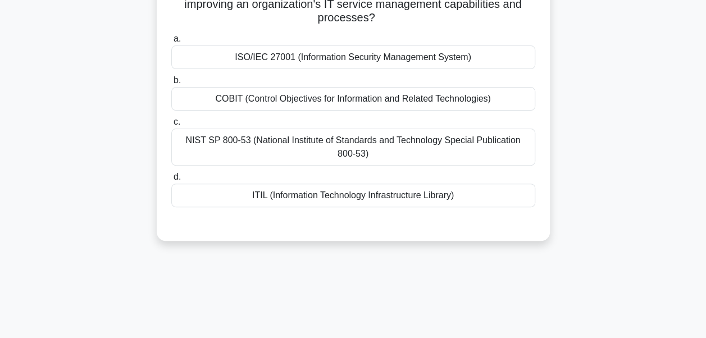
scroll to position [44, 0]
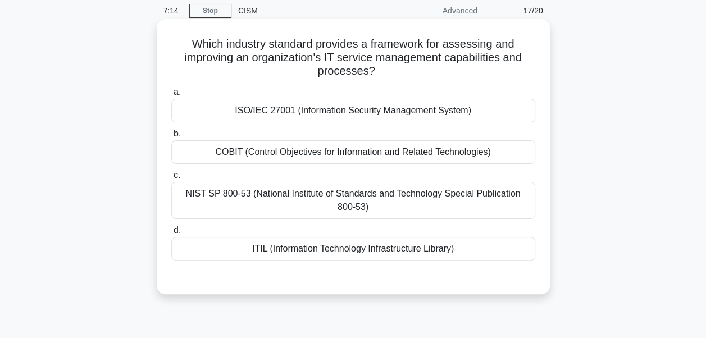
click at [337, 252] on div "ITIL (Information Technology Infrastructure Library)" at bounding box center [353, 249] width 364 height 24
click at [171, 234] on input "d. ITIL (Information Technology Infrastructure Library)" at bounding box center [171, 230] width 0 height 7
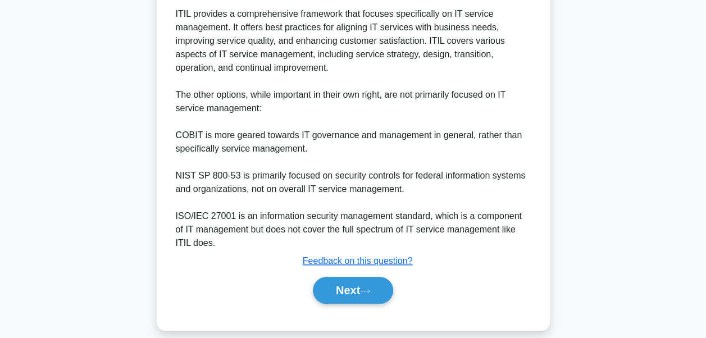
scroll to position [407, 0]
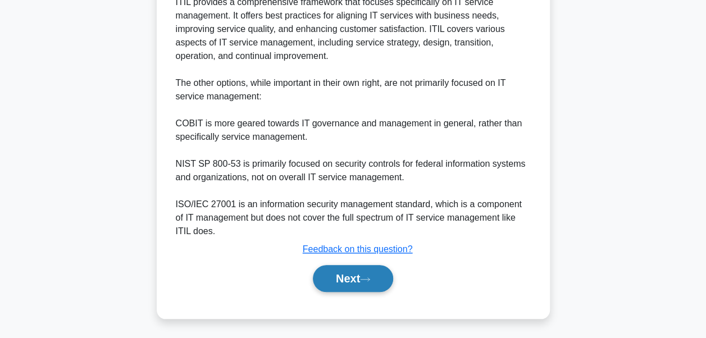
click at [371, 283] on button "Next" at bounding box center [353, 278] width 80 height 27
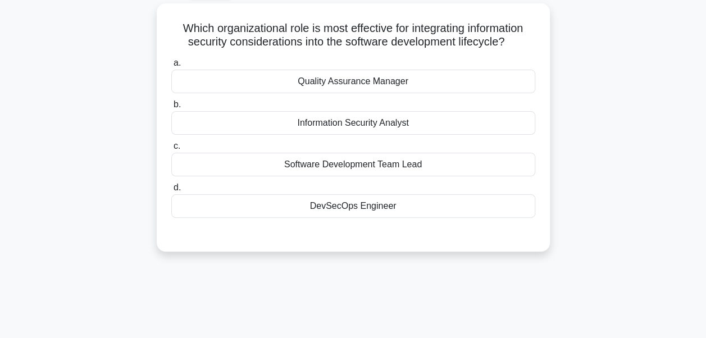
scroll to position [44, 0]
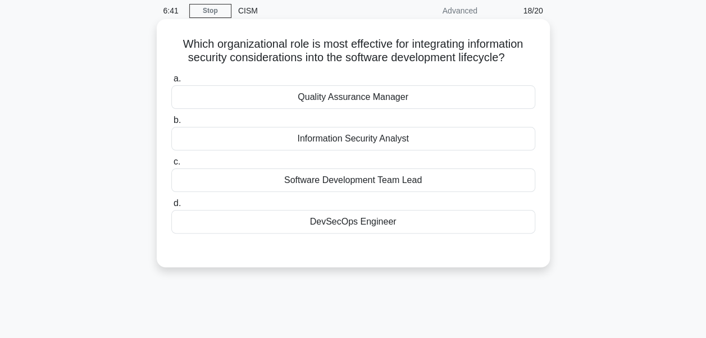
click at [386, 138] on div "Information Security Analyst" at bounding box center [353, 139] width 364 height 24
click at [171, 124] on input "b. Information Security Analyst" at bounding box center [171, 120] width 0 height 7
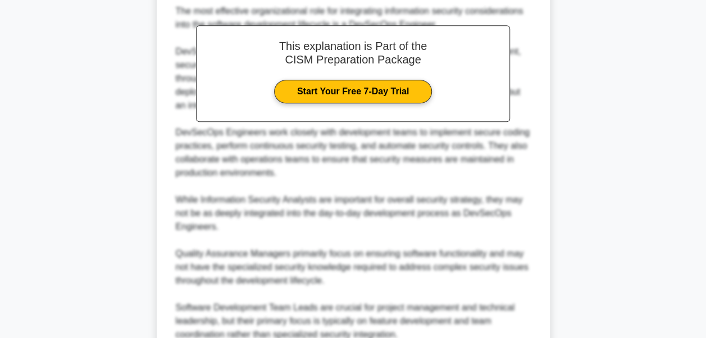
scroll to position [393, 0]
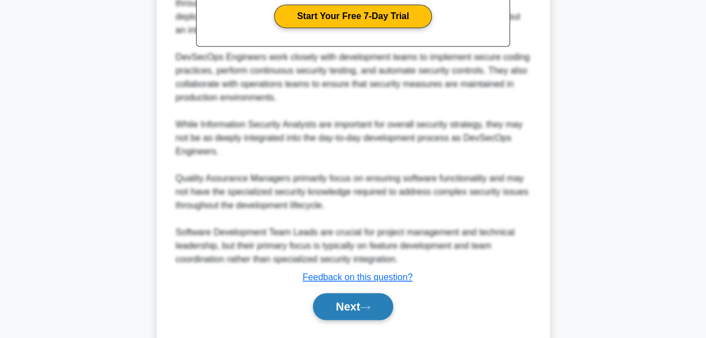
click at [363, 306] on button "Next" at bounding box center [353, 306] width 80 height 27
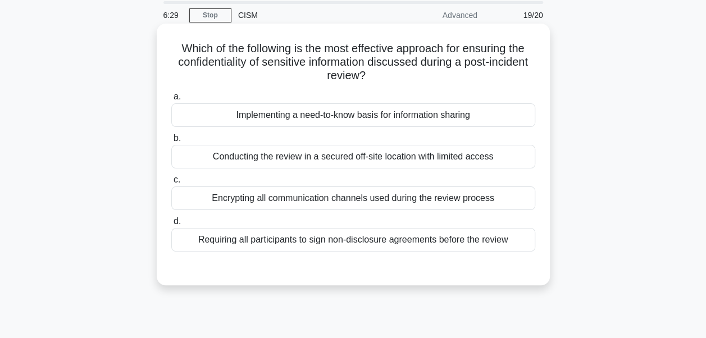
scroll to position [56, 0]
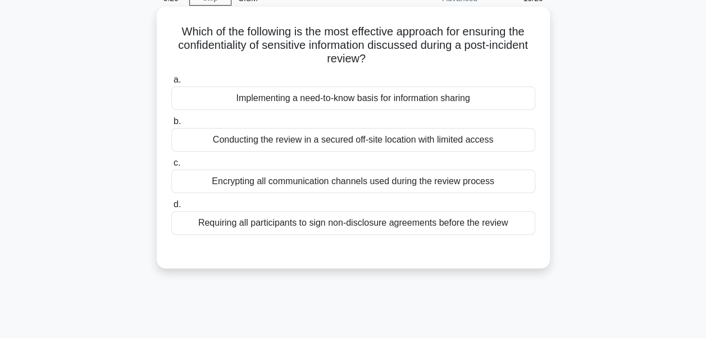
click at [408, 105] on div "Implementing a need-to-know basis for information sharing" at bounding box center [353, 98] width 364 height 24
click at [171, 84] on input "a. Implementing a need-to-know basis for information sharing" at bounding box center [171, 79] width 0 height 7
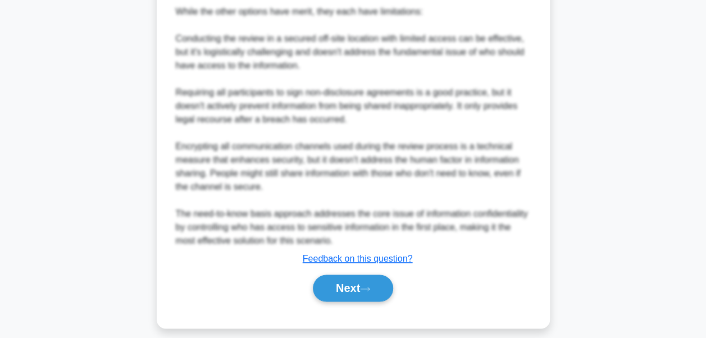
scroll to position [582, 0]
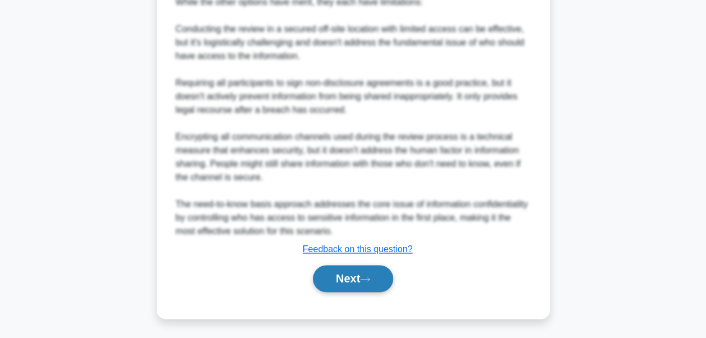
click at [370, 279] on icon at bounding box center [365, 279] width 10 height 6
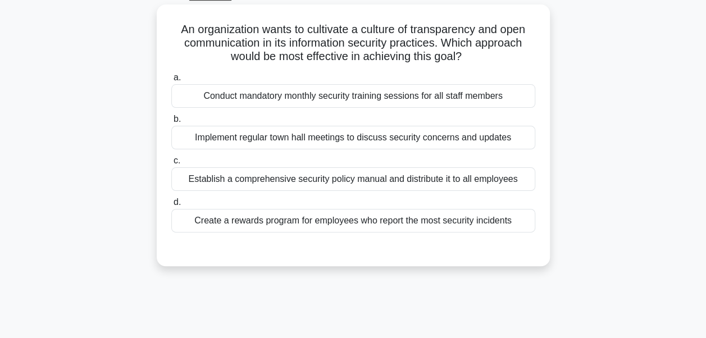
scroll to position [44, 0]
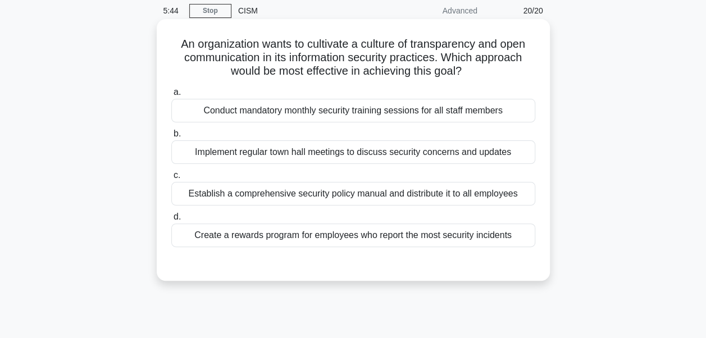
click at [310, 240] on div "Create a rewards program for employees who report the most security incidents" at bounding box center [353, 236] width 364 height 24
click at [171, 221] on input "d. Create a rewards program for employees who report the most security incidents" at bounding box center [171, 216] width 0 height 7
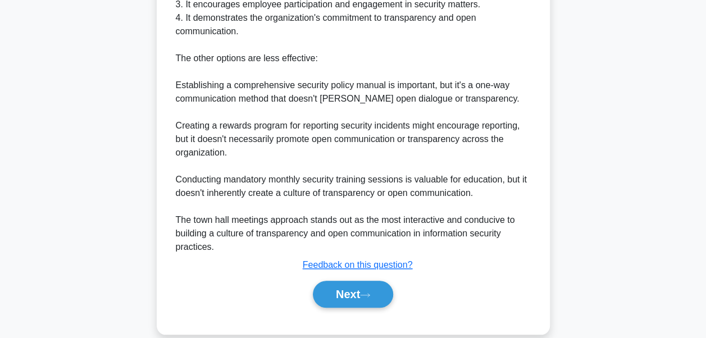
scroll to position [435, 0]
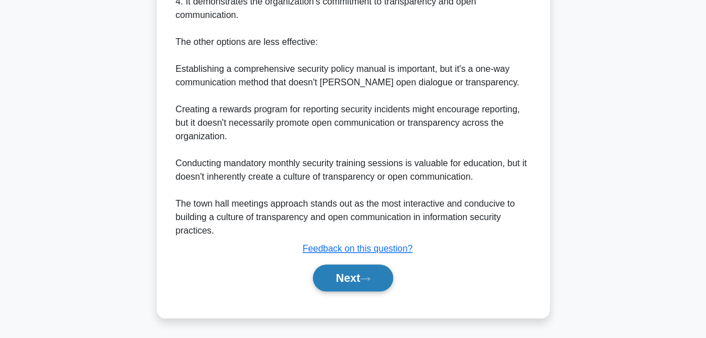
click at [370, 276] on icon at bounding box center [365, 279] width 10 height 6
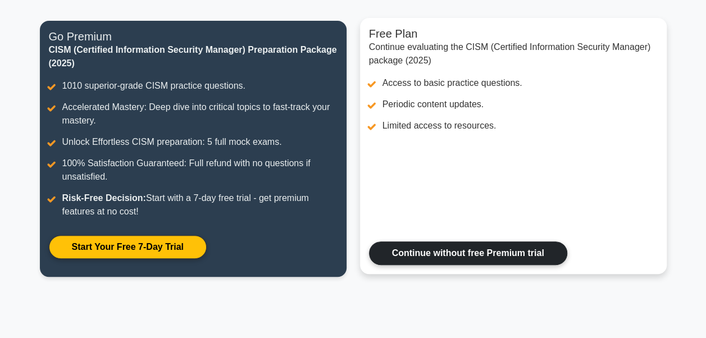
scroll to position [151, 0]
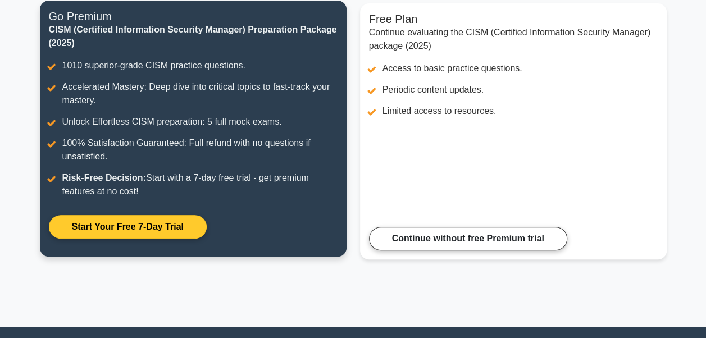
click at [149, 230] on link "Start Your Free 7-Day Trial" at bounding box center [128, 227] width 158 height 24
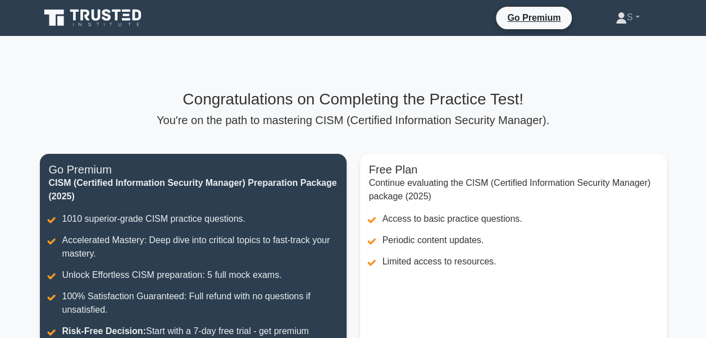
scroll to position [169, 0]
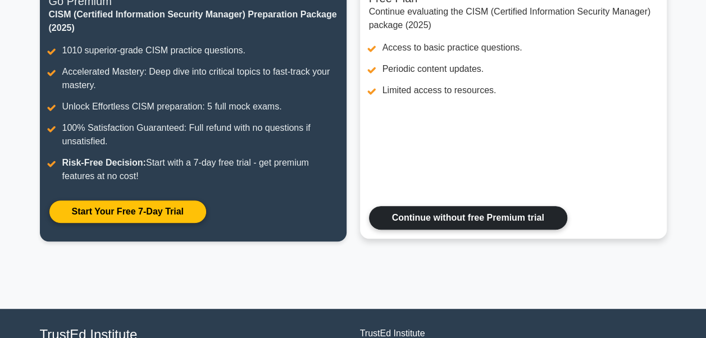
click at [453, 218] on link "Continue without free Premium trial" at bounding box center [468, 218] width 198 height 24
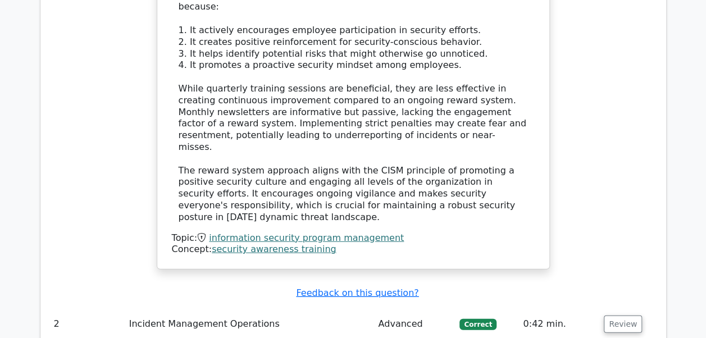
scroll to position [1292, 0]
